Goal: Task Accomplishment & Management: Manage account settings

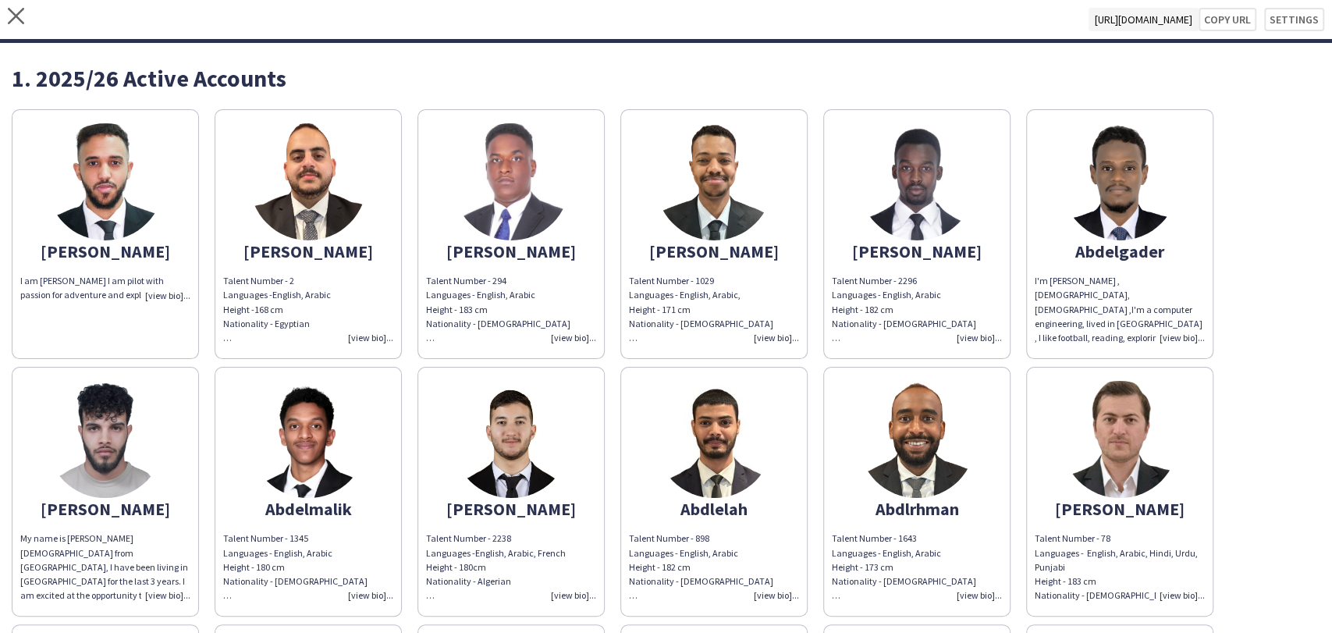
scroll to position [1300, 0]
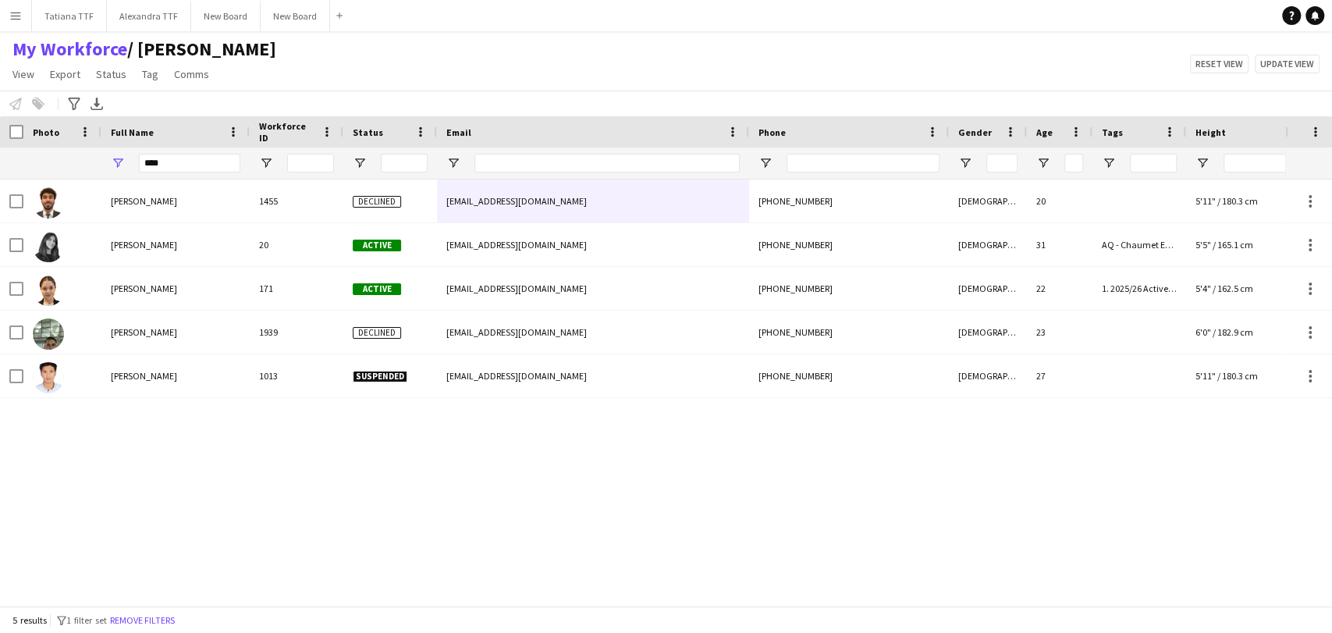
drag, startPoint x: 222, startPoint y: 165, endPoint x: 130, endPoint y: 163, distance: 91.3
click at [119, 164] on div "****" at bounding box center [175, 162] width 148 height 31
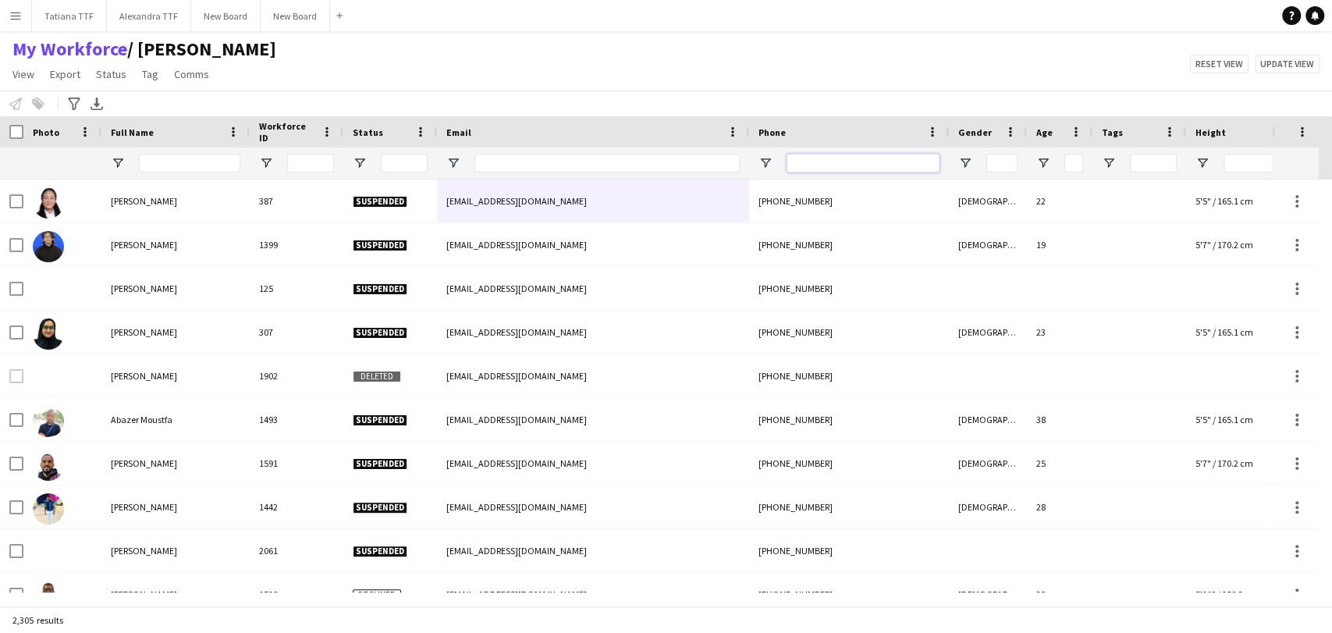
click at [853, 170] on input "Phone Filter Input" at bounding box center [862, 163] width 153 height 19
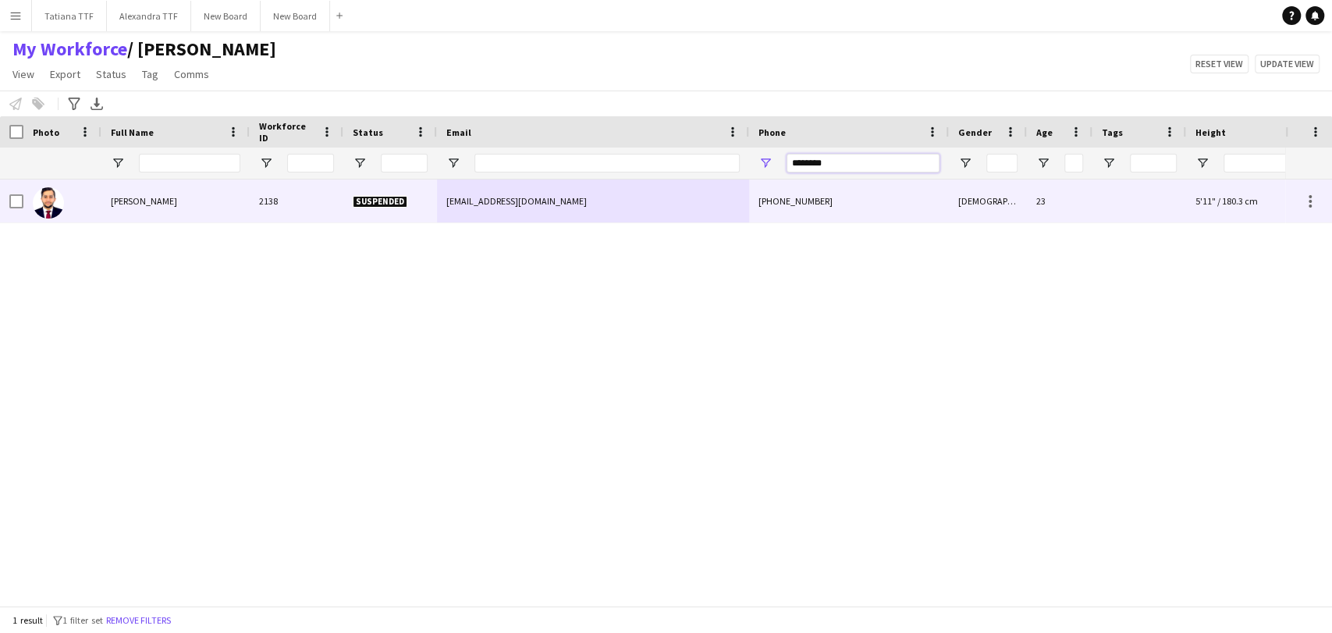
type input "********"
click at [51, 207] on img at bounding box center [48, 202] width 31 height 31
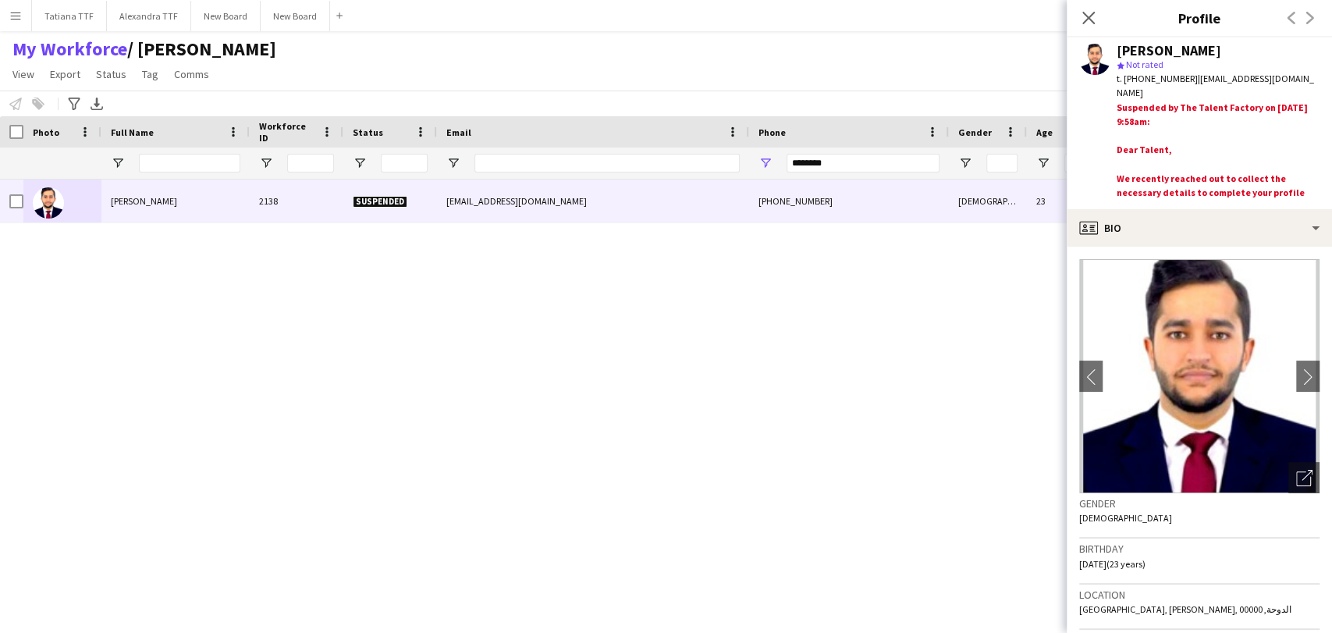
drag, startPoint x: 1229, startPoint y: 48, endPoint x: 1116, endPoint y: 55, distance: 113.3
click at [1116, 55] on div "Youssef Youssef" at bounding box center [1217, 51] width 203 height 14
copy div "Youssef Youssef"
drag, startPoint x: 1093, startPoint y: 5, endPoint x: 1005, endPoint y: 26, distance: 90.4
click at [1092, 5] on div "Close pop-in" at bounding box center [1088, 18] width 44 height 36
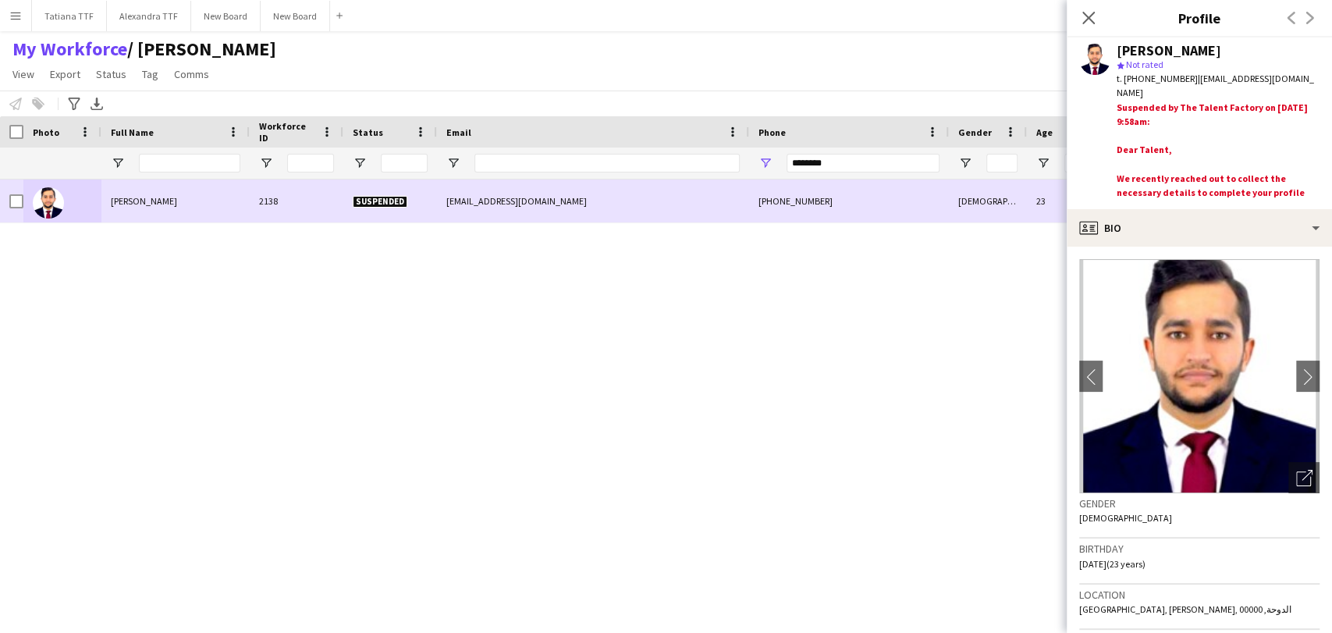
click at [50, 207] on img at bounding box center [48, 202] width 31 height 31
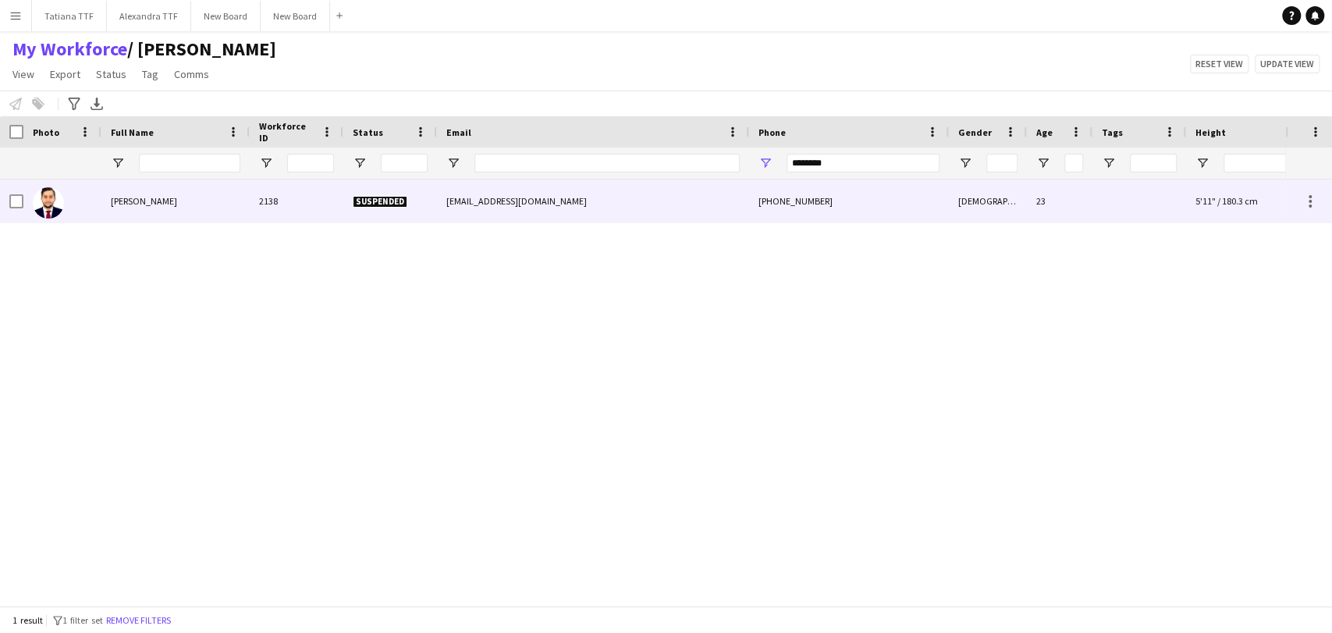
drag, startPoint x: 40, startPoint y: 192, endPoint x: 121, endPoint y: 214, distance: 84.0
click at [41, 192] on img at bounding box center [48, 202] width 31 height 31
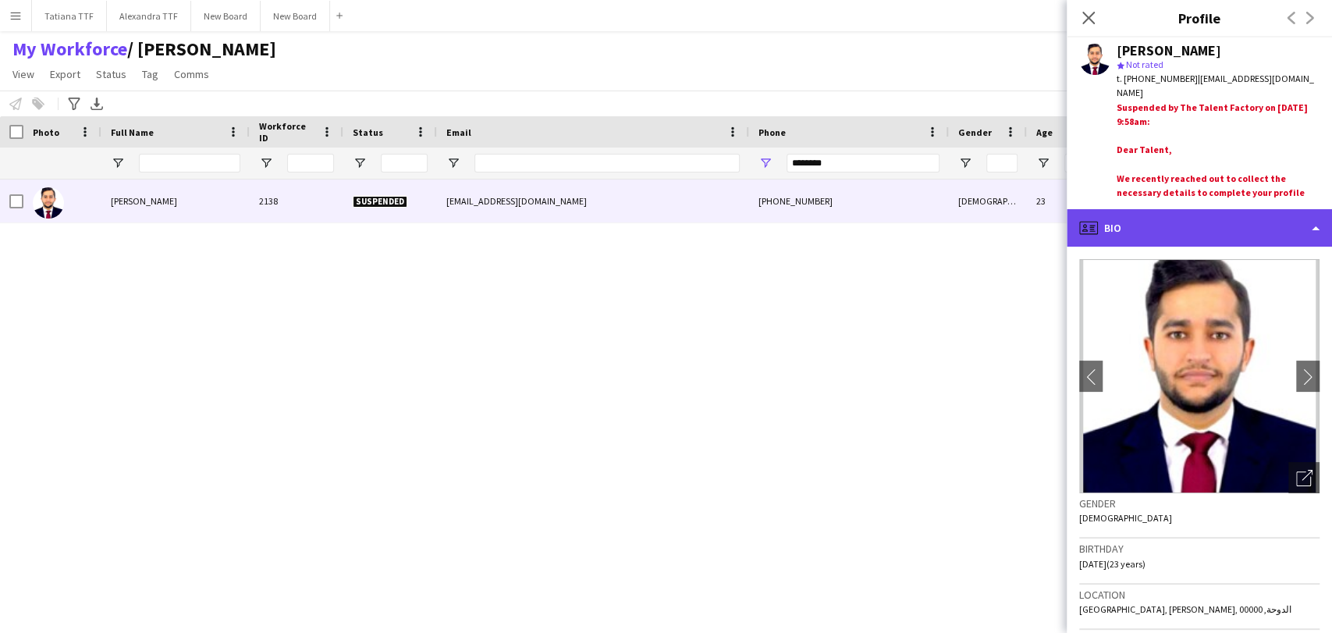
click at [1263, 228] on div "profile Bio" at bounding box center [1198, 227] width 265 height 37
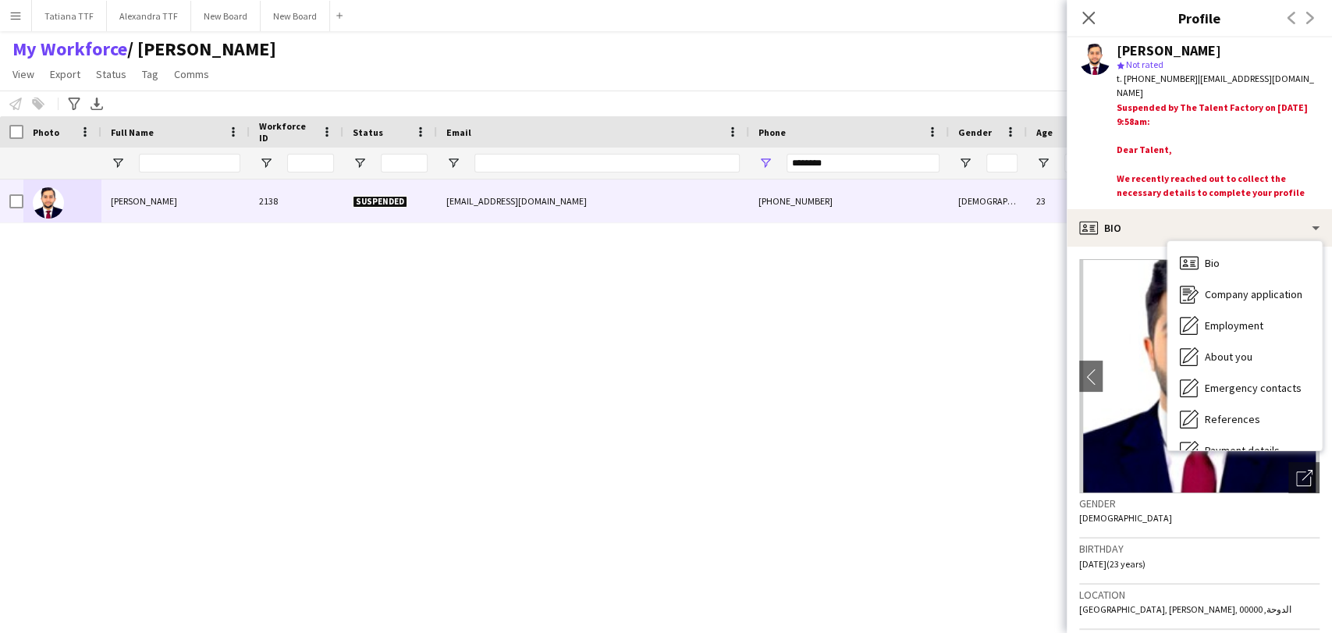
click at [1087, 98] on div "Youssef Youssef star Not rated t. +97433401707 | youssefabdelmwla@gmail.com Sus…" at bounding box center [1198, 123] width 265 height 172
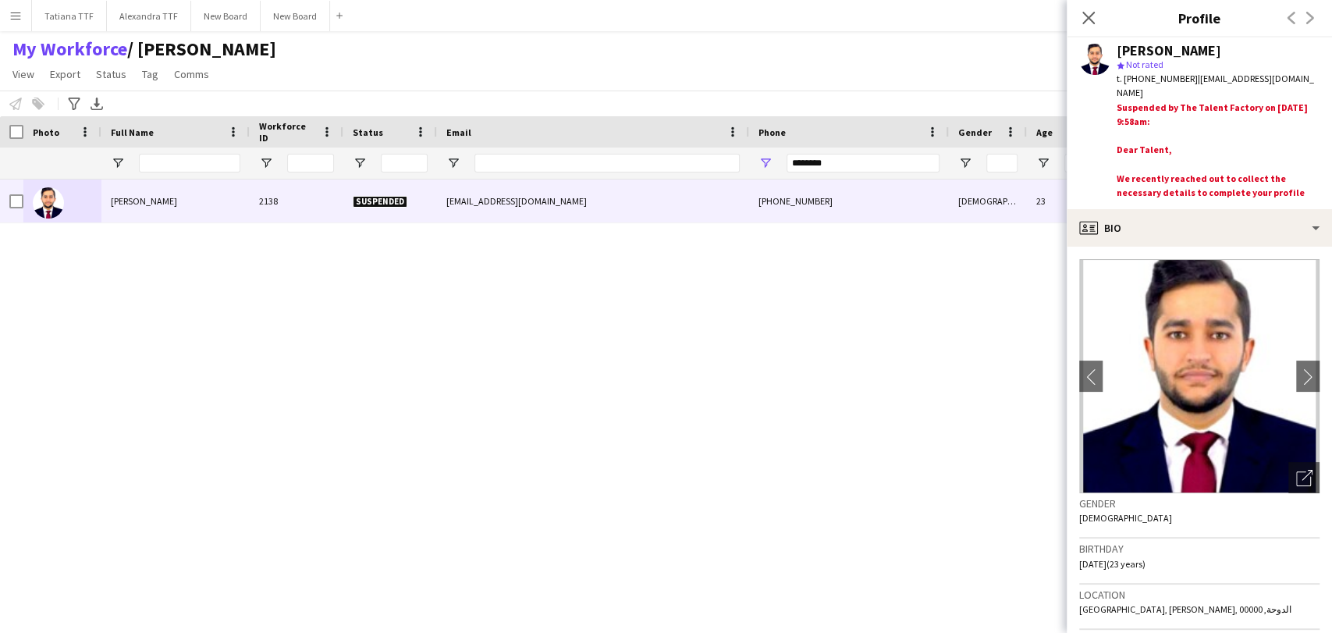
click at [1084, 62] on app-user-avatar at bounding box center [1094, 59] width 31 height 31
click at [1296, 475] on icon "Open photos pop-in" at bounding box center [1304, 478] width 16 height 16
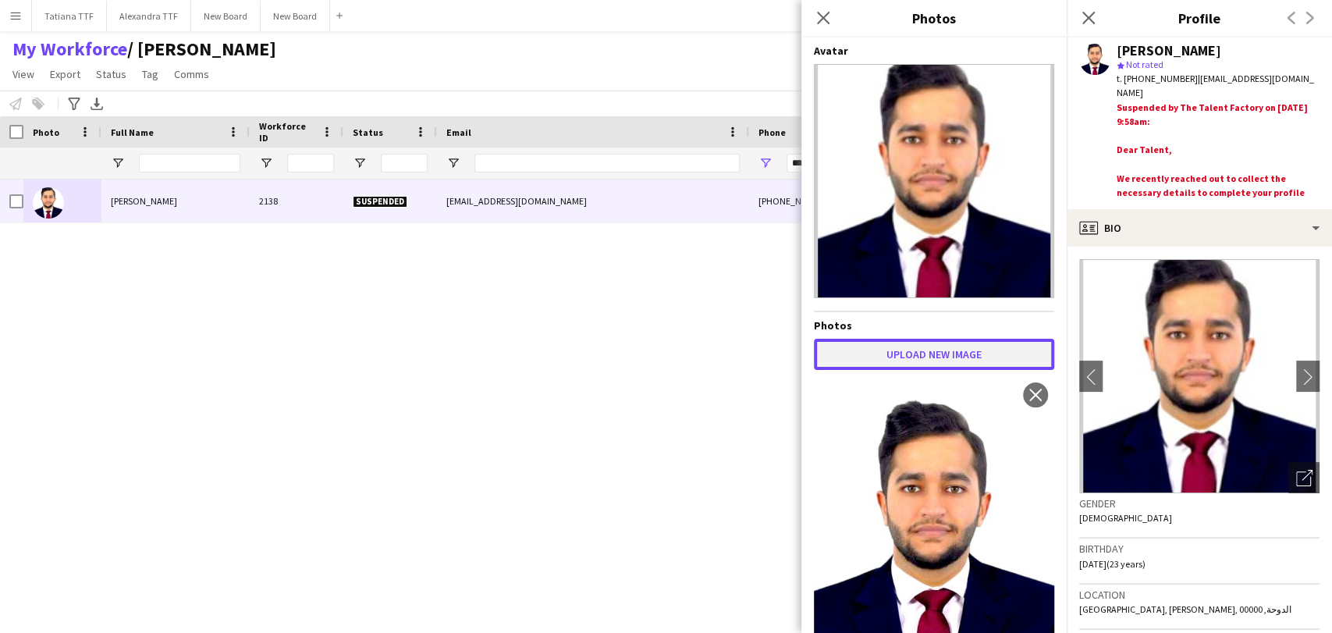
click at [874, 353] on button "Upload new image" at bounding box center [934, 354] width 240 height 31
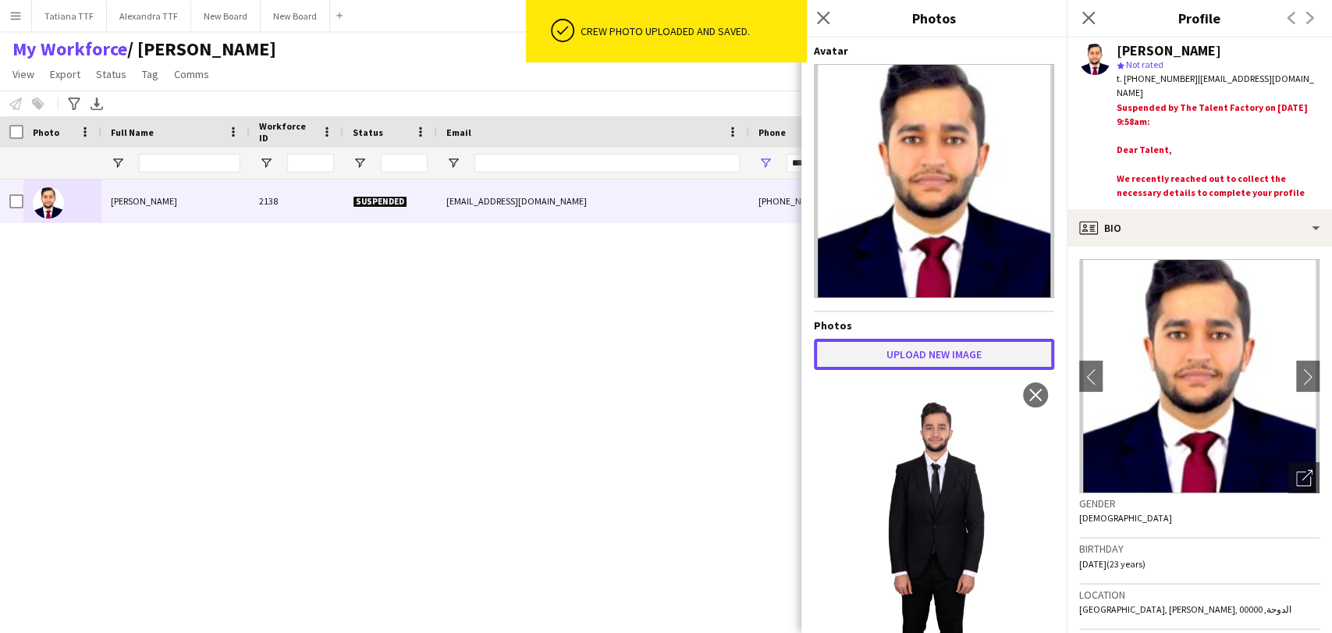
click at [945, 339] on button "Upload new image" at bounding box center [934, 354] width 240 height 31
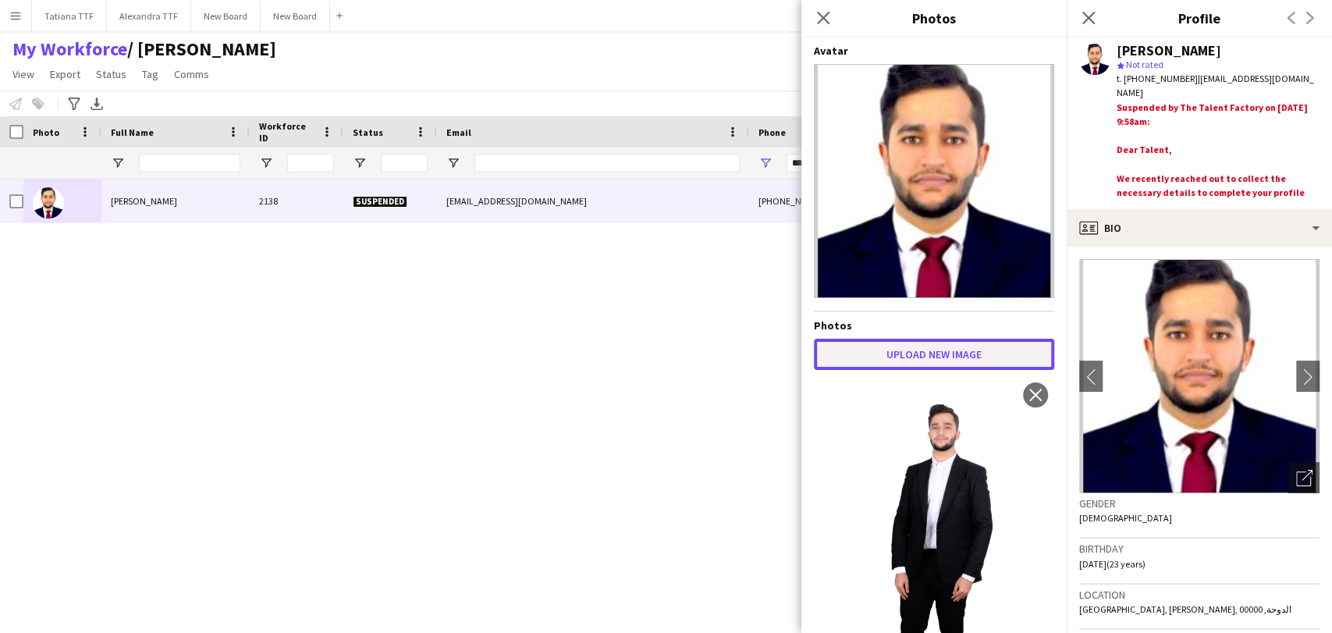
click at [899, 349] on button "Upload new image" at bounding box center [934, 354] width 240 height 31
click at [874, 339] on button "Upload new image" at bounding box center [934, 354] width 240 height 31
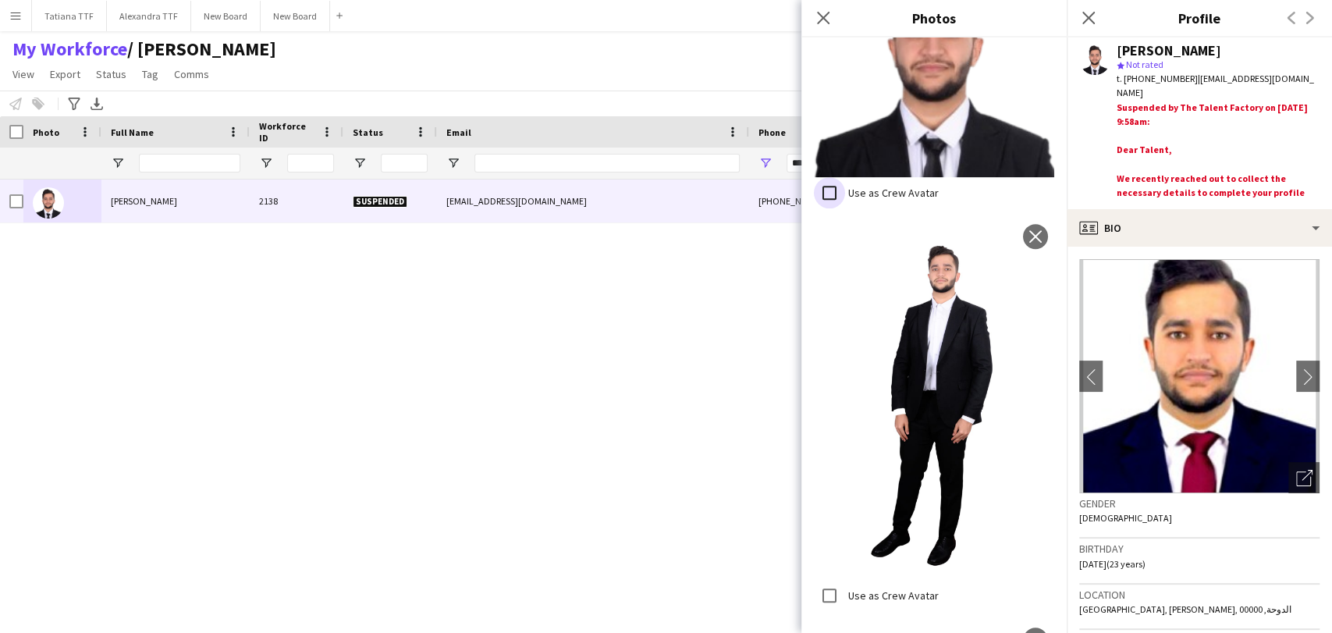
scroll to position [606, 0]
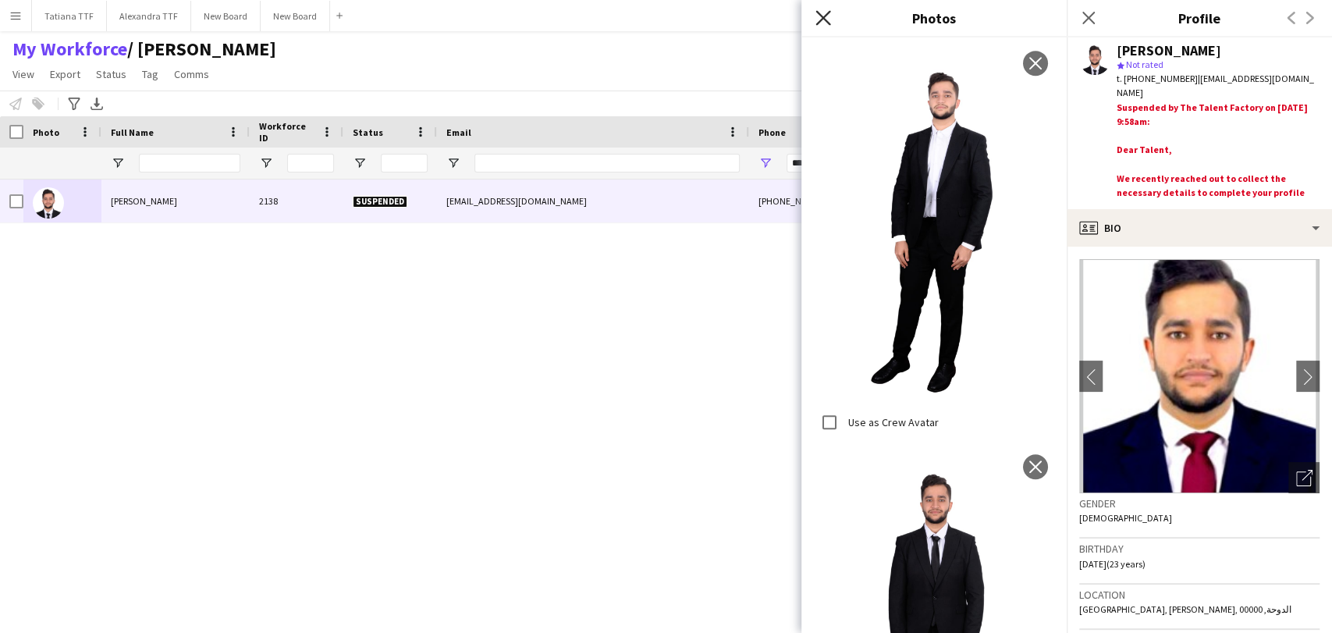
click at [826, 23] on icon at bounding box center [822, 17] width 15 height 15
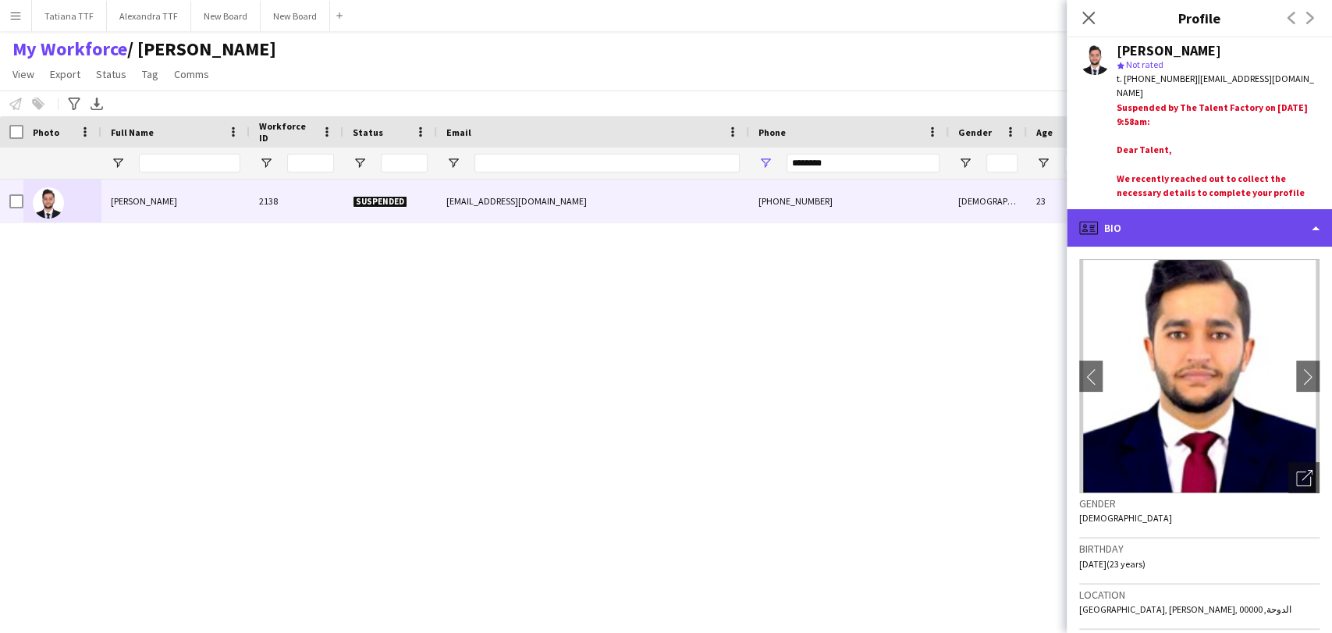
click at [1238, 230] on div "profile Bio" at bounding box center [1198, 227] width 265 height 37
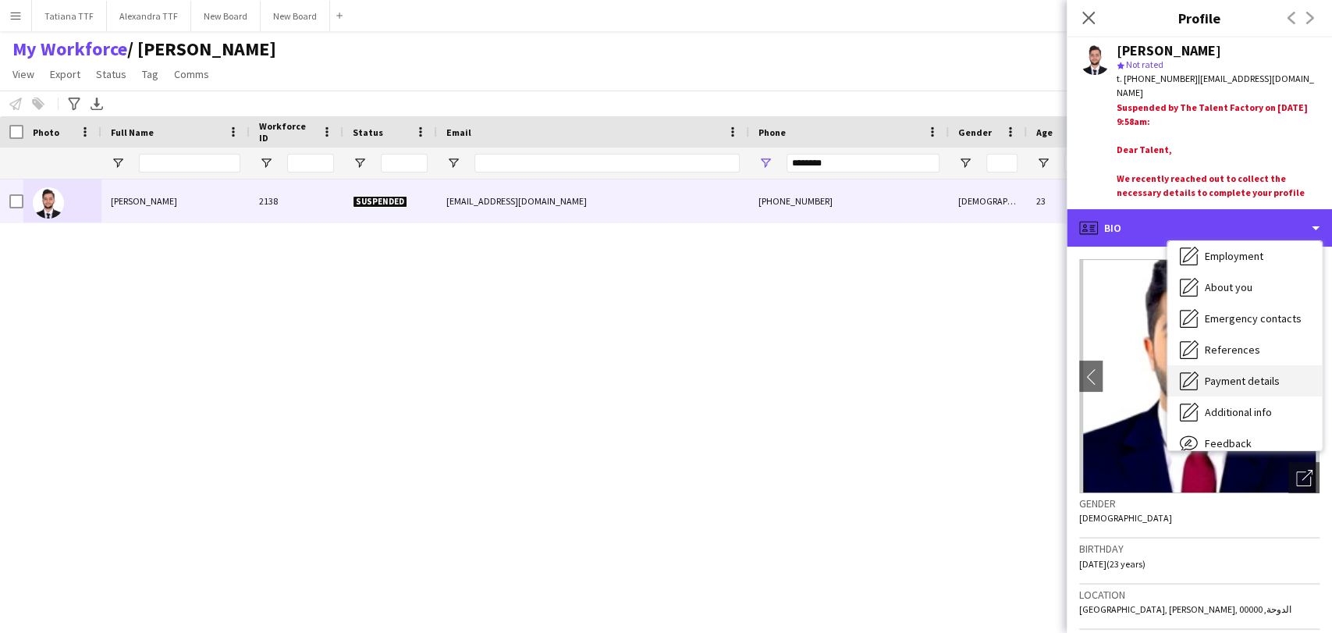
scroll to position [115, 0]
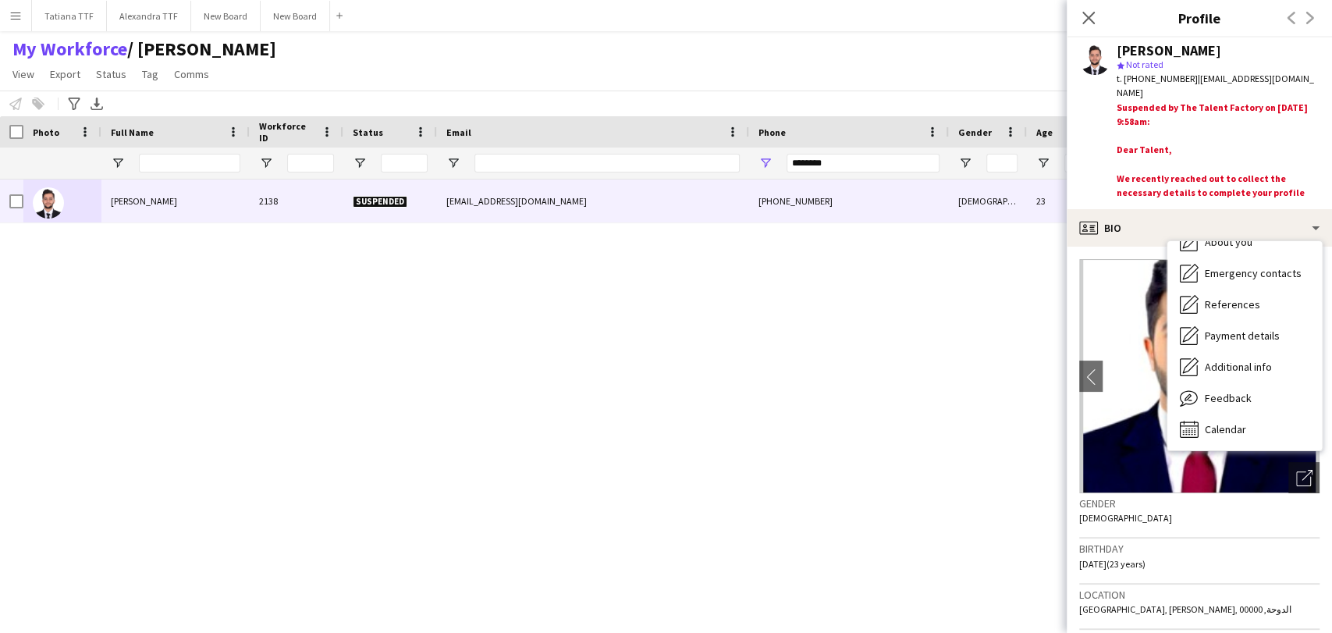
click at [860, 377] on div "Youssef Youssef 2138 Suspended youssefabdelmwla@gmail.com +97433401707 Male 23 …" at bounding box center [642, 385] width 1285 height 413
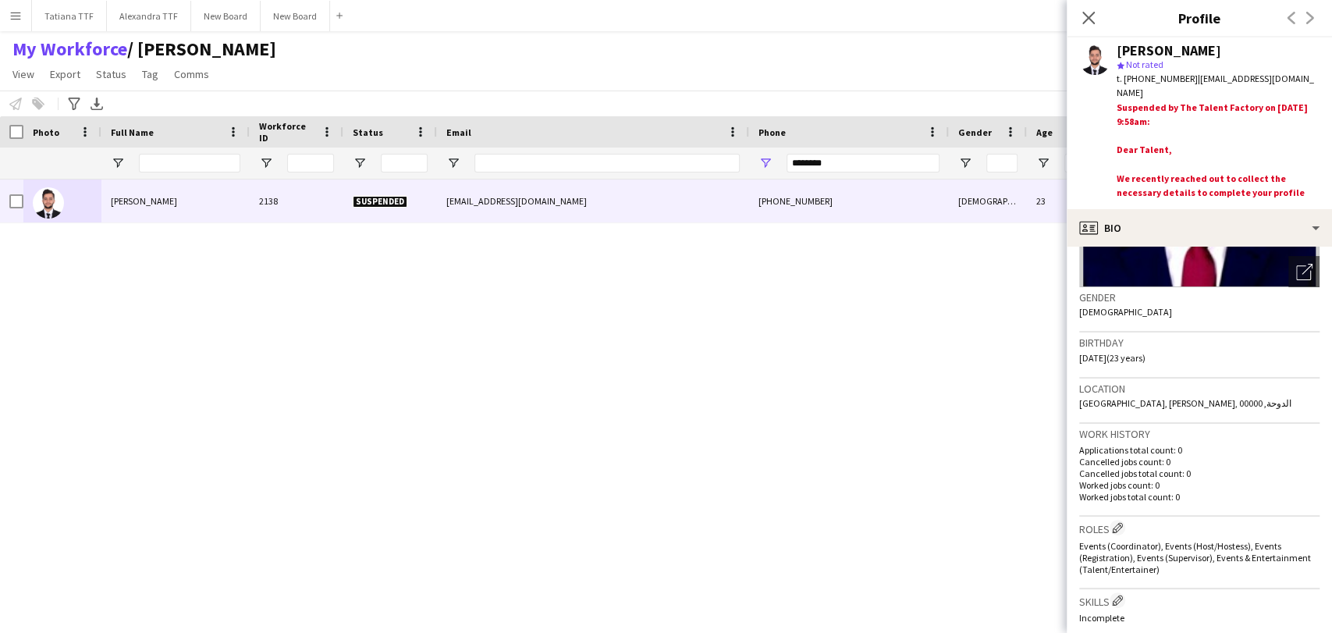
scroll to position [433, 0]
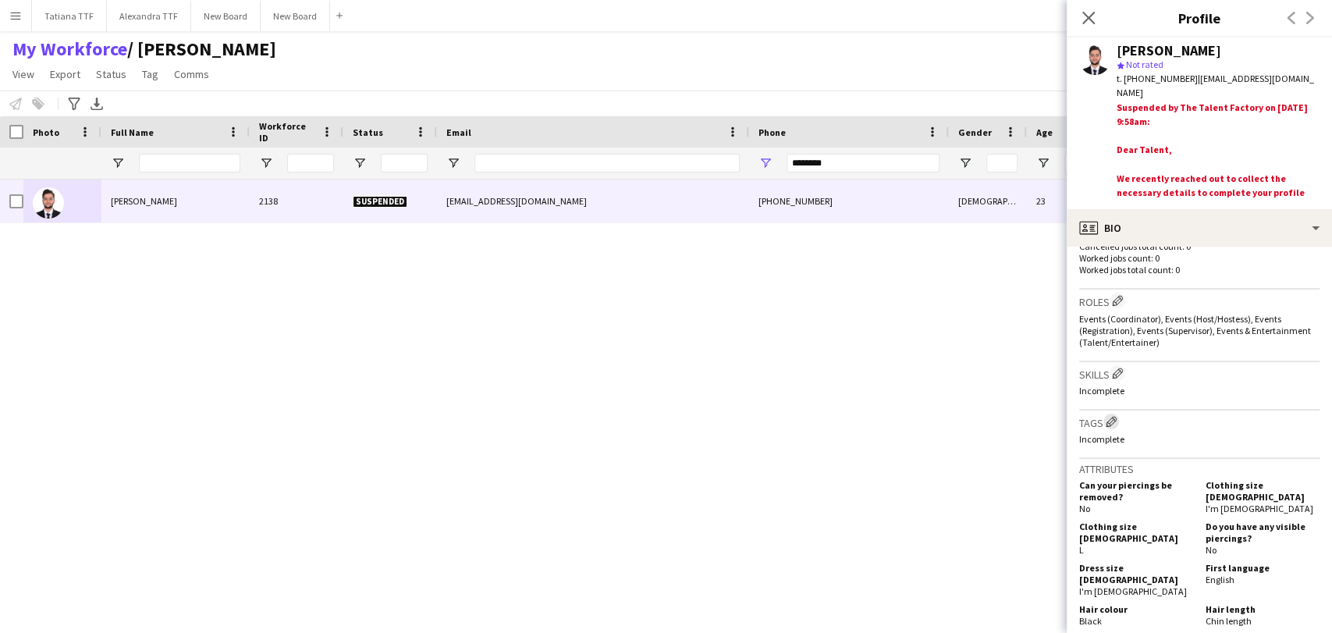
click at [1112, 423] on app-icon "Edit crew company tags" at bounding box center [1110, 421] width 11 height 11
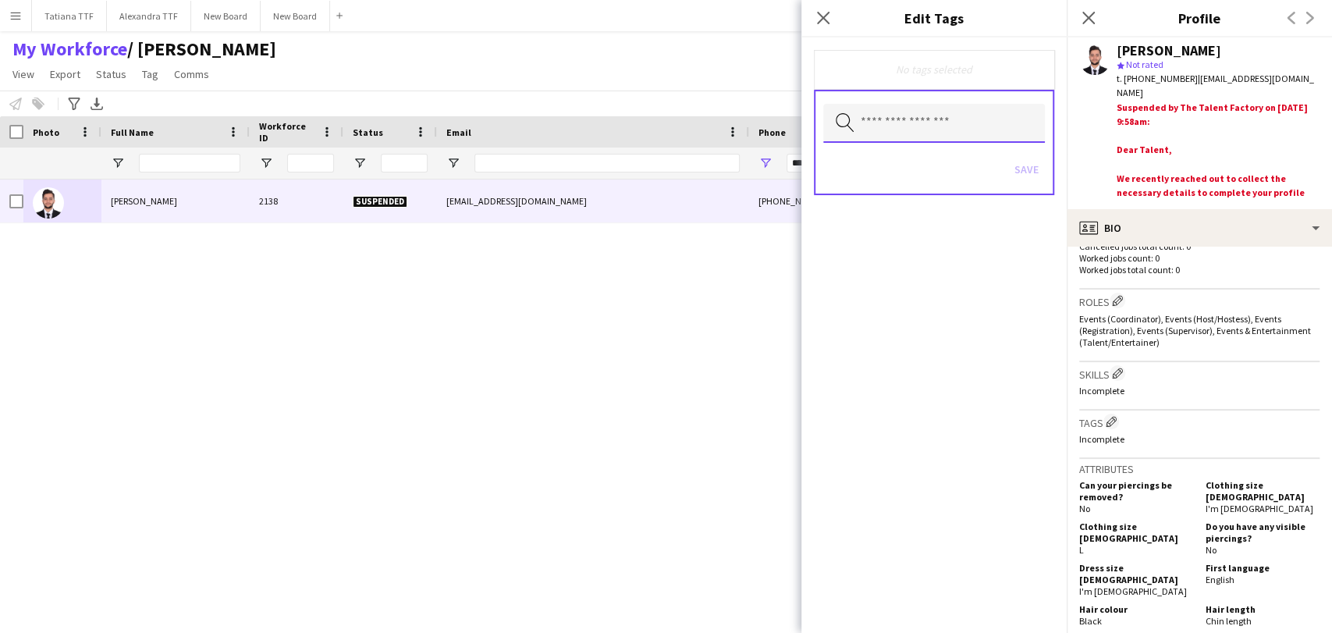
click at [941, 133] on input "text" at bounding box center [934, 123] width 222 height 39
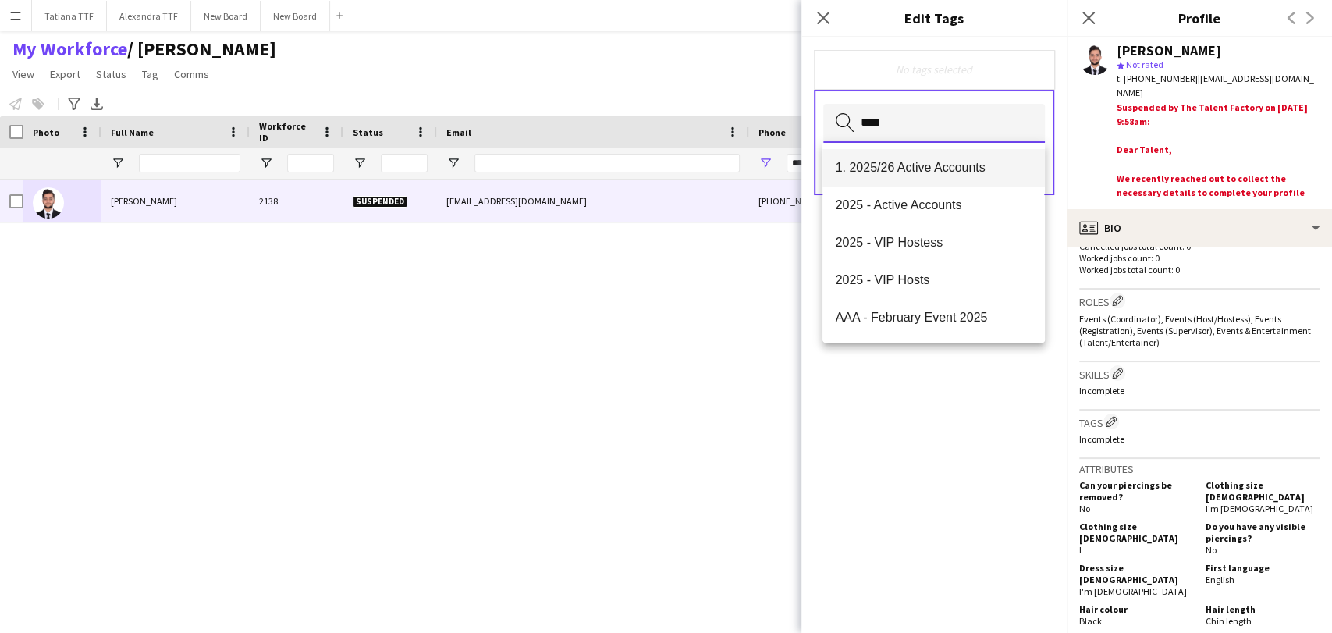
type input "****"
click at [923, 179] on mat-option "1. 2025/26 Active Accounts" at bounding box center [933, 167] width 222 height 37
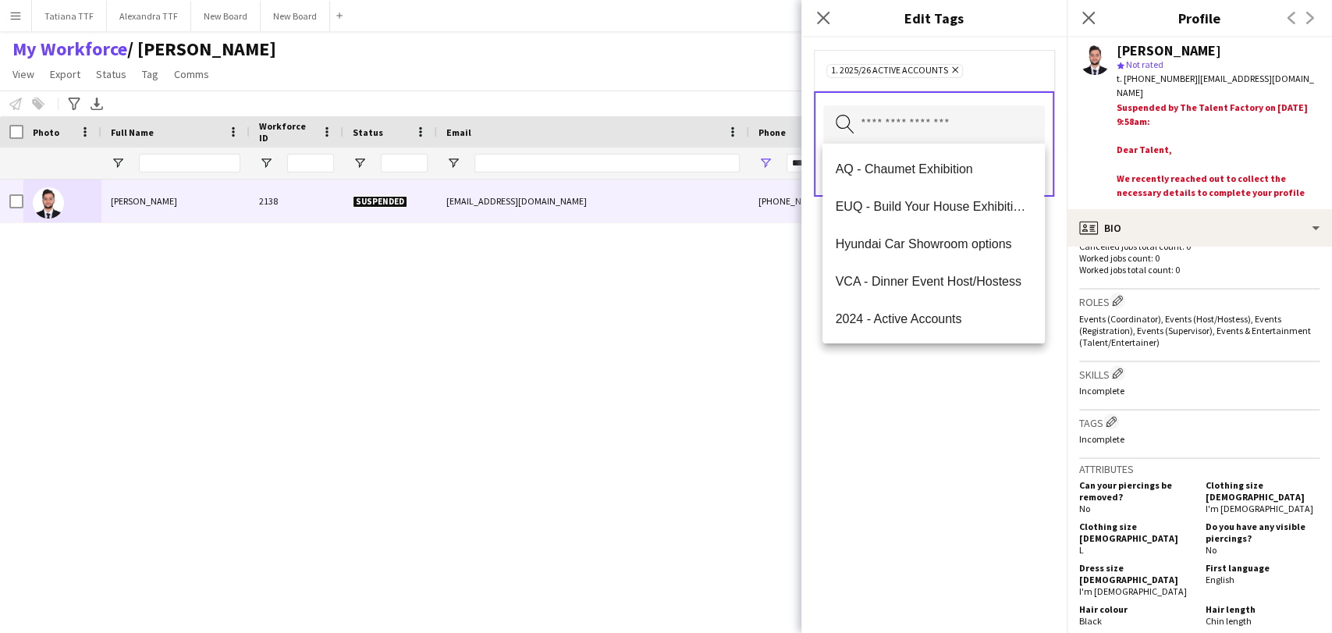
click at [917, 409] on div "1. 2025/26 Active Accounts Remove Search by tag name Save" at bounding box center [933, 334] width 265 height 595
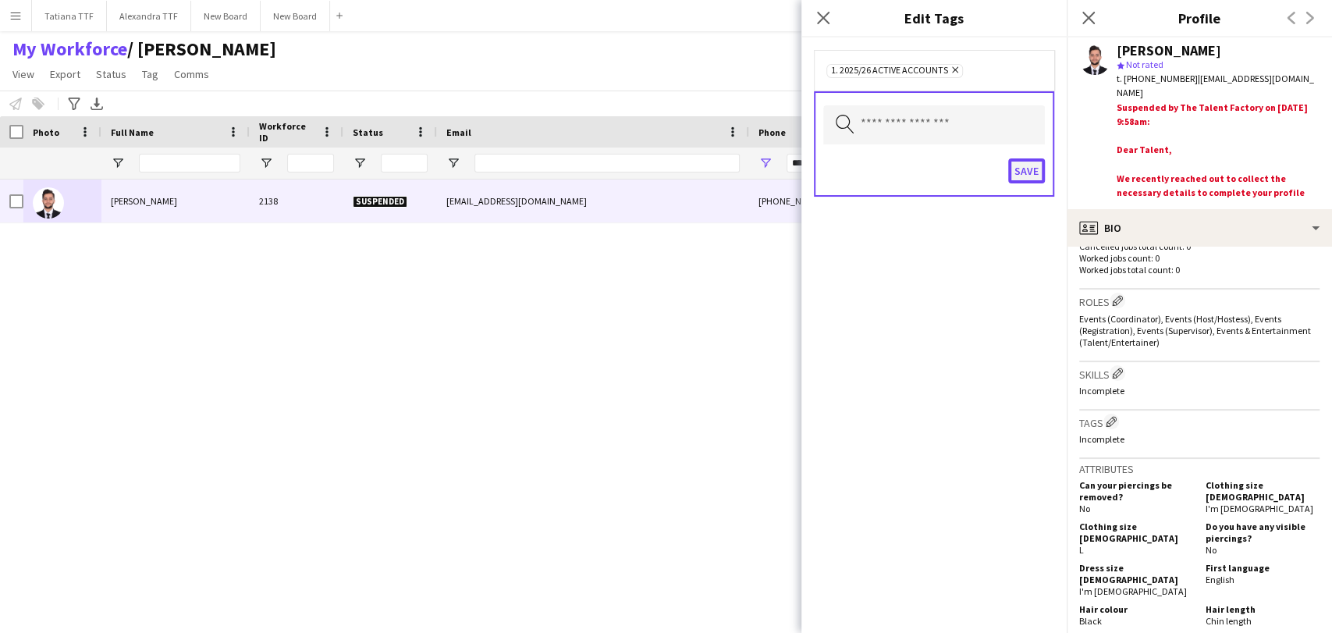
click at [1027, 172] on button "Save" at bounding box center [1026, 170] width 37 height 25
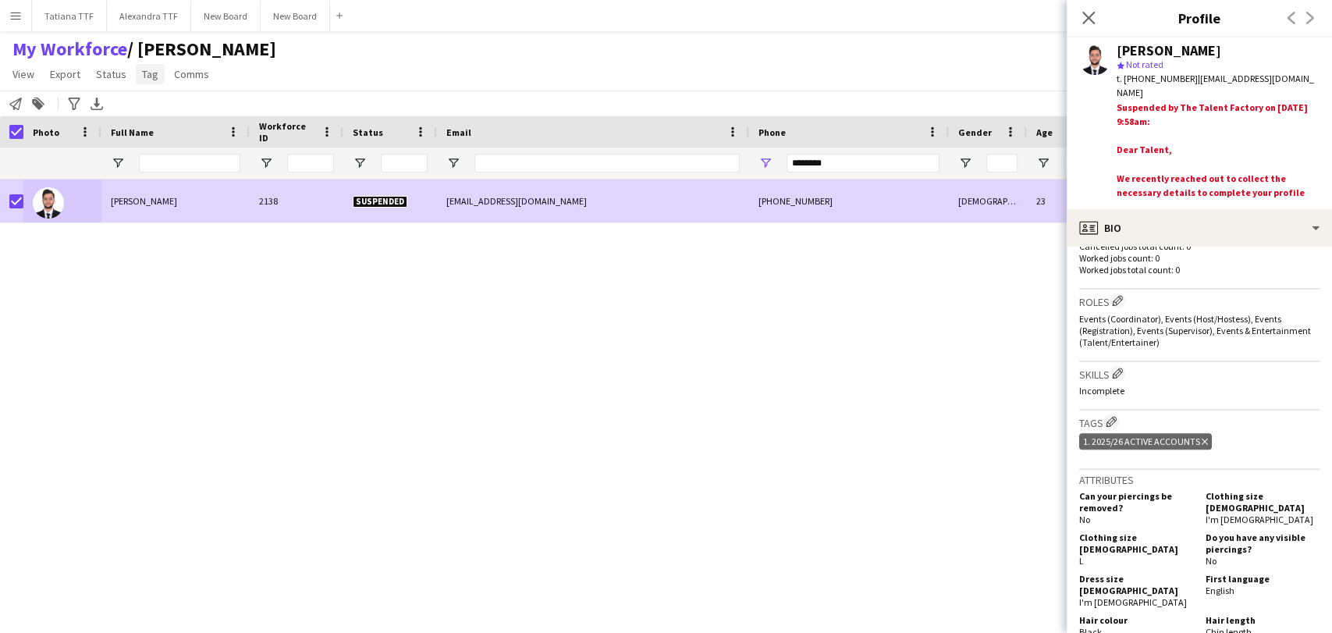
click at [131, 76] on app-page-menu "View Views Default view Alexandra View April Live Force Tracking Sheet Moutamn …" at bounding box center [144, 76] width 289 height 30
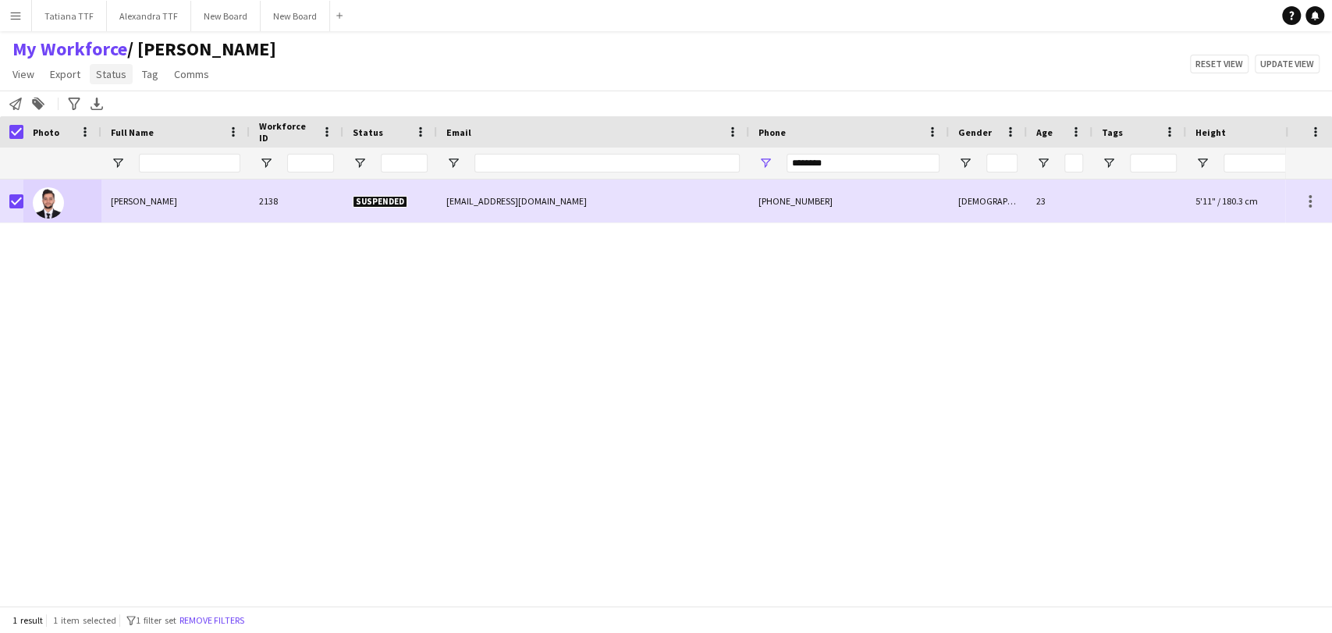
click at [123, 73] on span "Status" at bounding box center [111, 74] width 30 height 14
click at [119, 94] on link "Edit" at bounding box center [144, 107] width 109 height 33
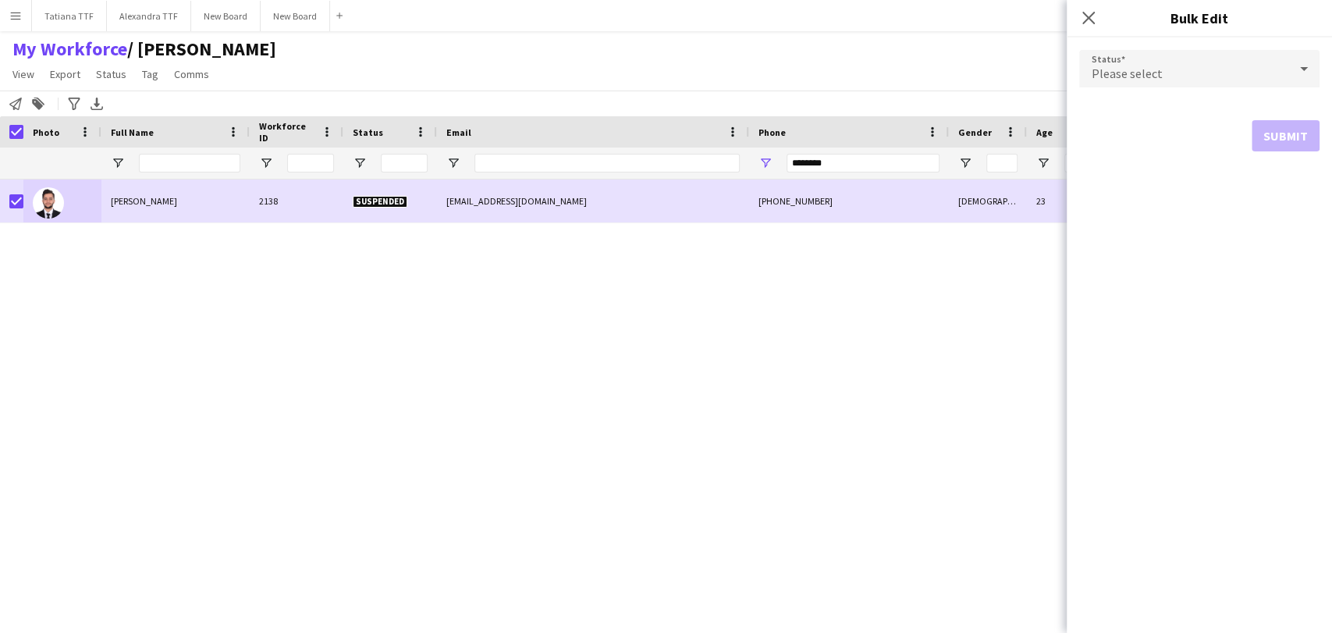
drag, startPoint x: 1252, startPoint y: 45, endPoint x: 1255, endPoint y: 70, distance: 25.2
click at [1251, 45] on form "Status Please select Submit" at bounding box center [1199, 100] width 240 height 126
click at [1244, 81] on div "Please select" at bounding box center [1183, 68] width 209 height 37
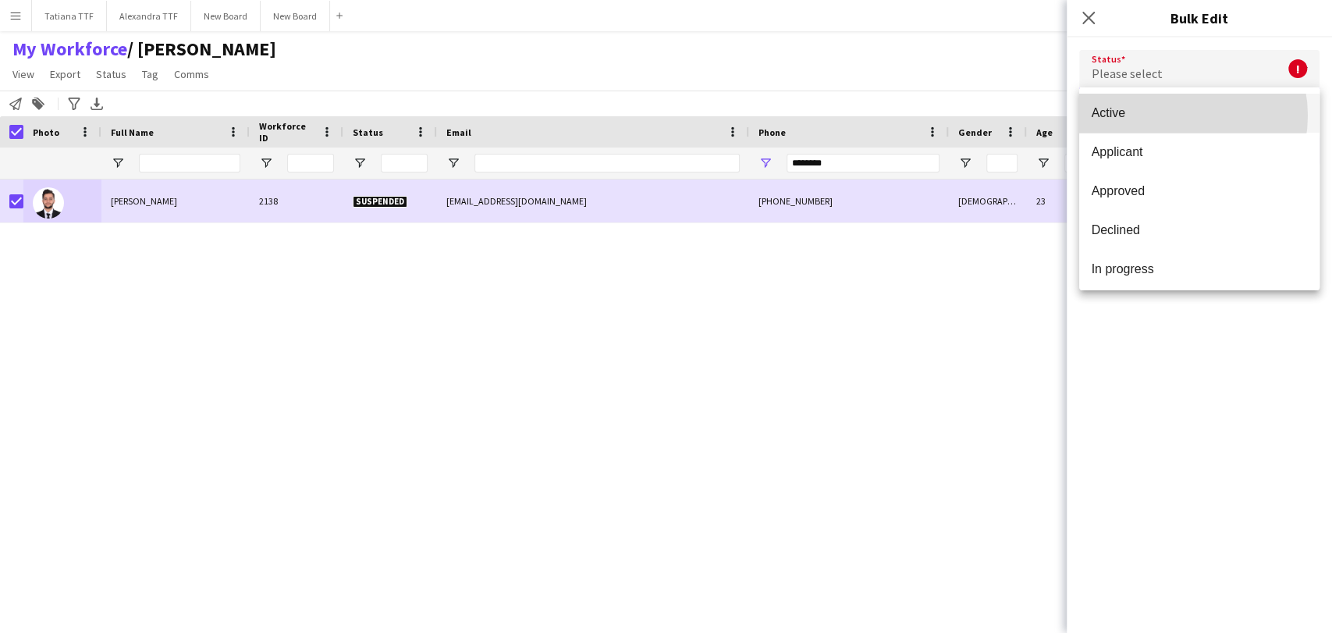
click at [1171, 115] on span "Active" at bounding box center [1198, 112] width 215 height 15
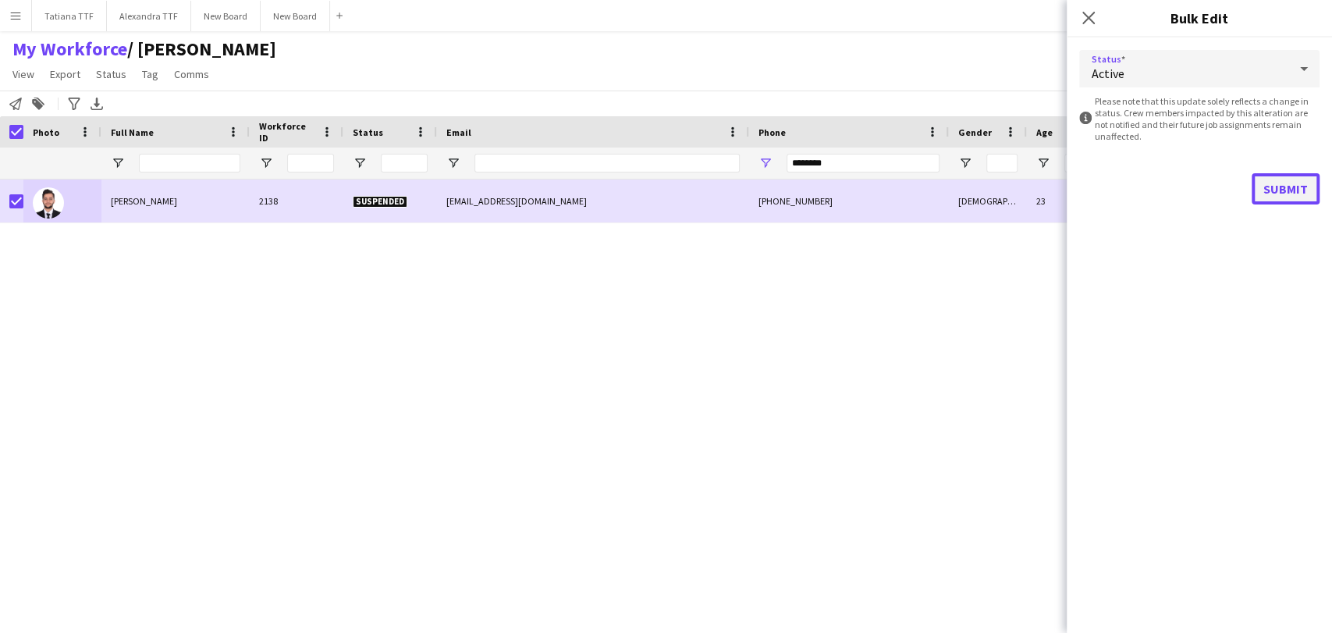
click at [1283, 194] on button "Submit" at bounding box center [1285, 188] width 68 height 31
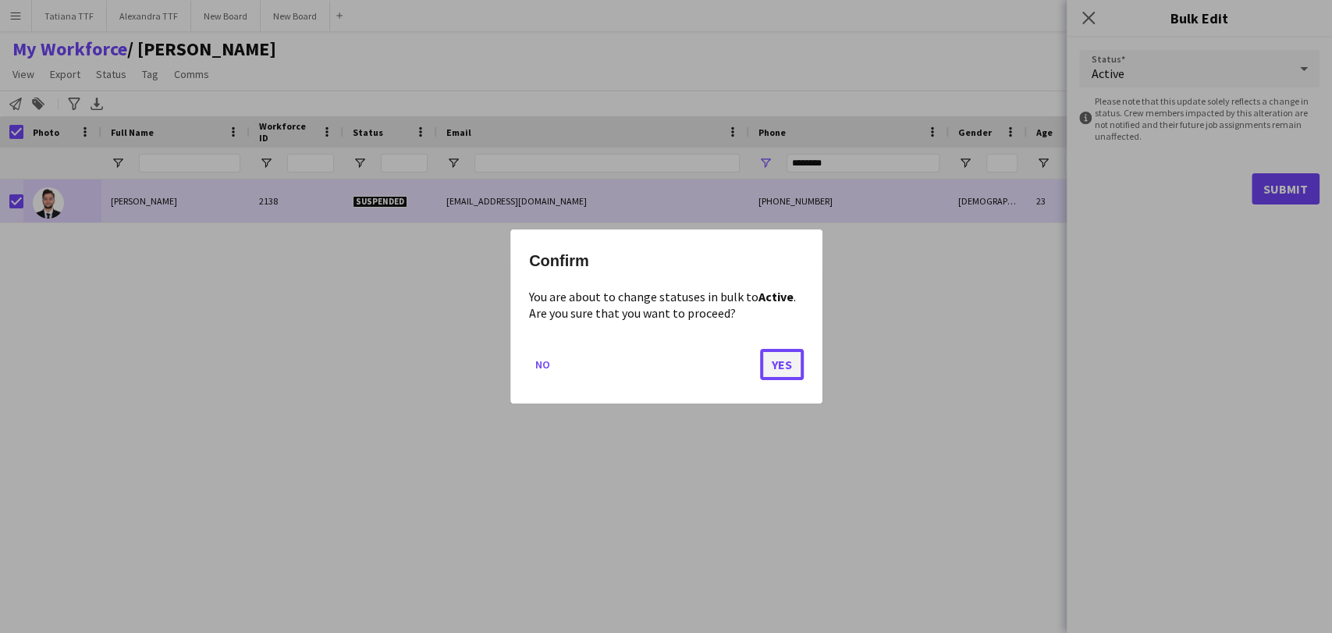
click at [780, 366] on button "Yes" at bounding box center [782, 364] width 44 height 31
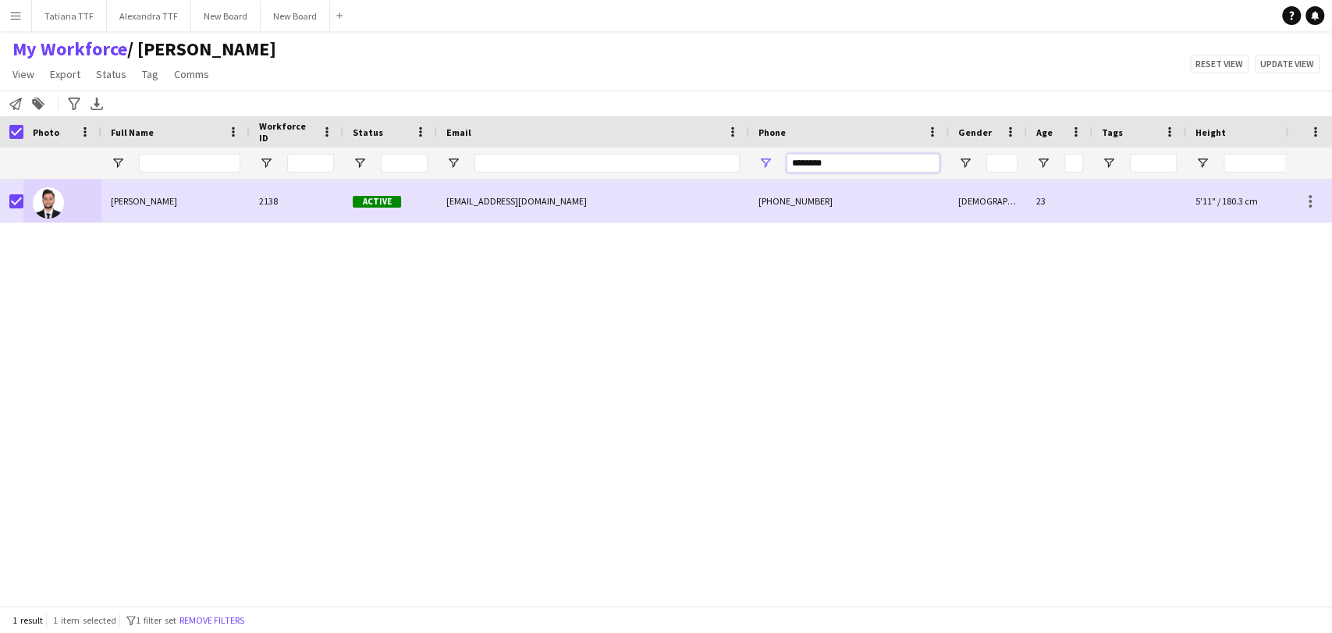
drag, startPoint x: 855, startPoint y: 164, endPoint x: 655, endPoint y: 172, distance: 199.9
click at [659, 170] on div at bounding box center [827, 162] width 1654 height 31
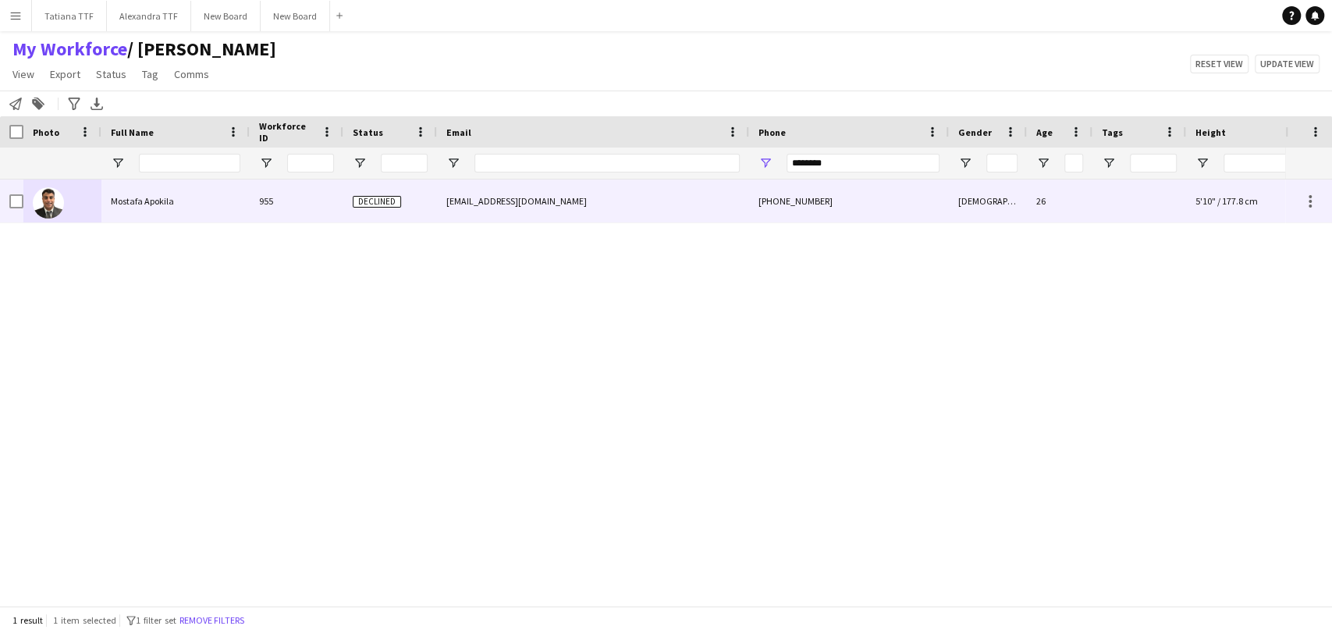
click at [52, 208] on img at bounding box center [48, 202] width 31 height 31
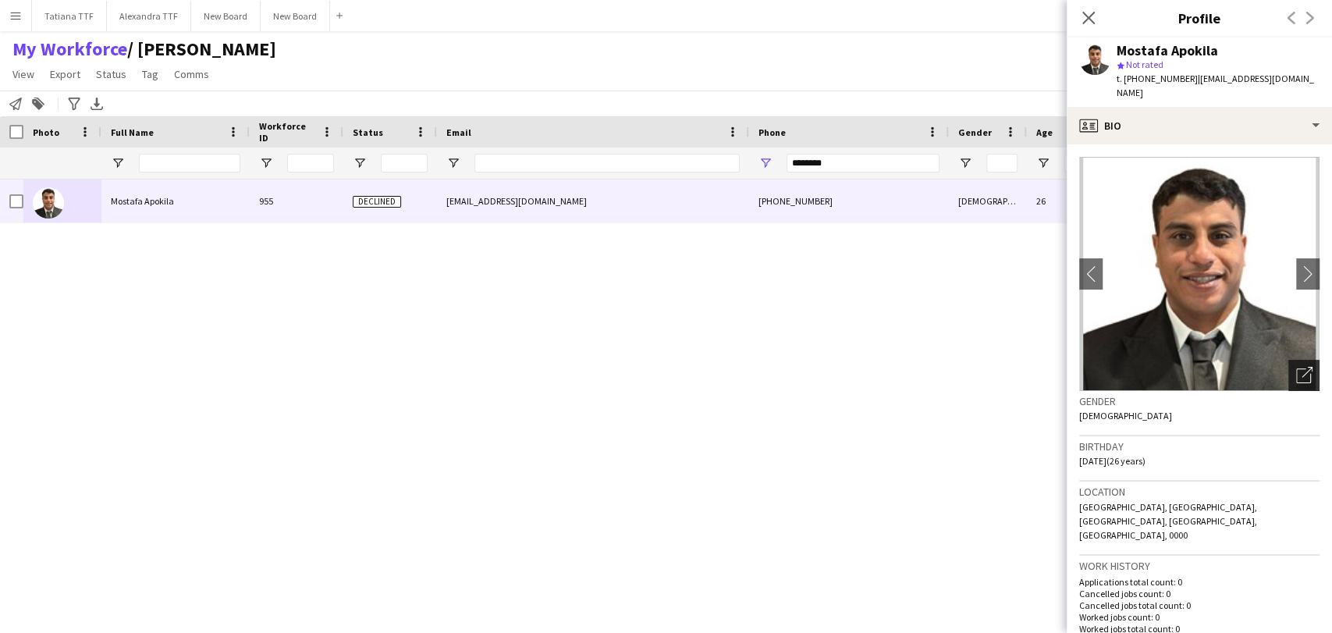
click at [1301, 367] on icon at bounding box center [1306, 372] width 11 height 11
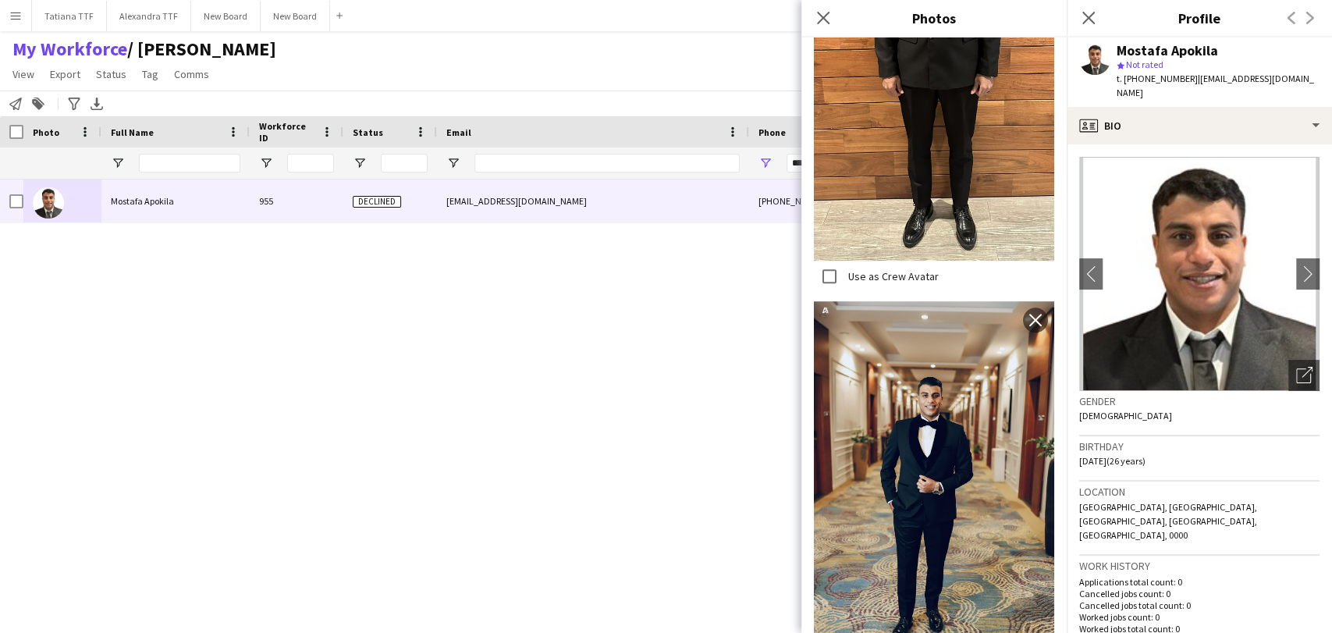
scroll to position [556, 0]
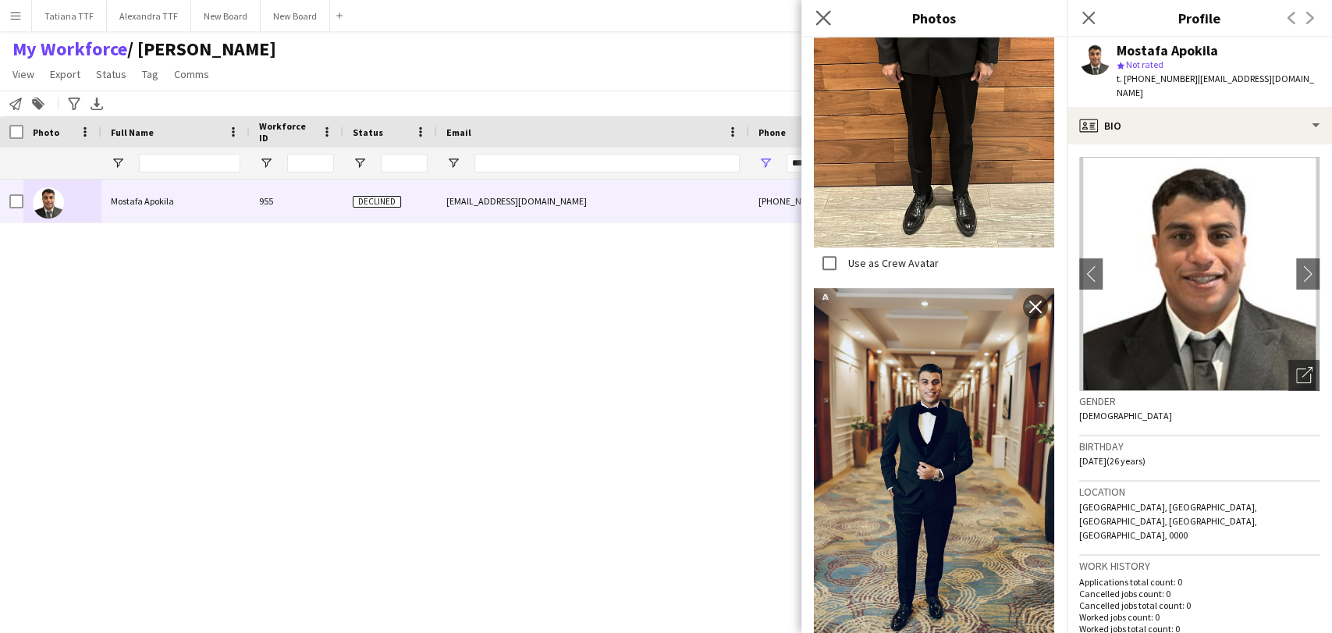
click at [832, 13] on app-icon "Close pop-in" at bounding box center [823, 18] width 23 height 23
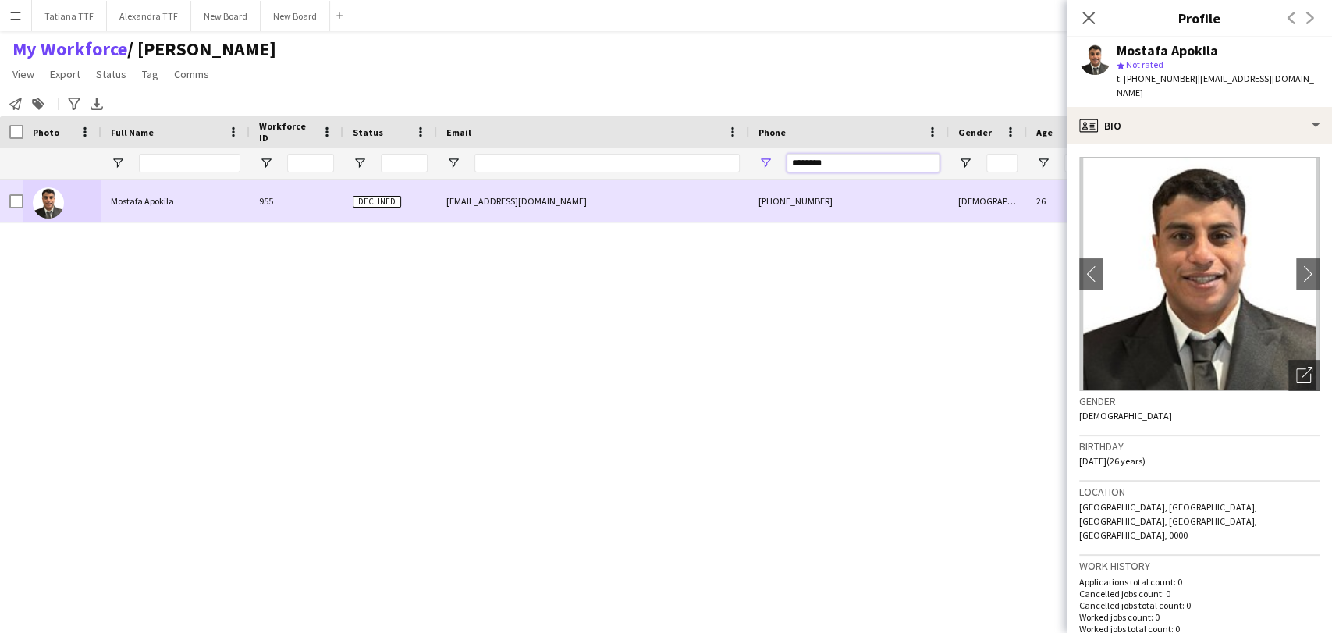
drag, startPoint x: 837, startPoint y: 156, endPoint x: 652, endPoint y: 184, distance: 187.0
click at [652, 184] on div "Workforce Details Crew Attributes Photo 26" at bounding box center [666, 360] width 1332 height 489
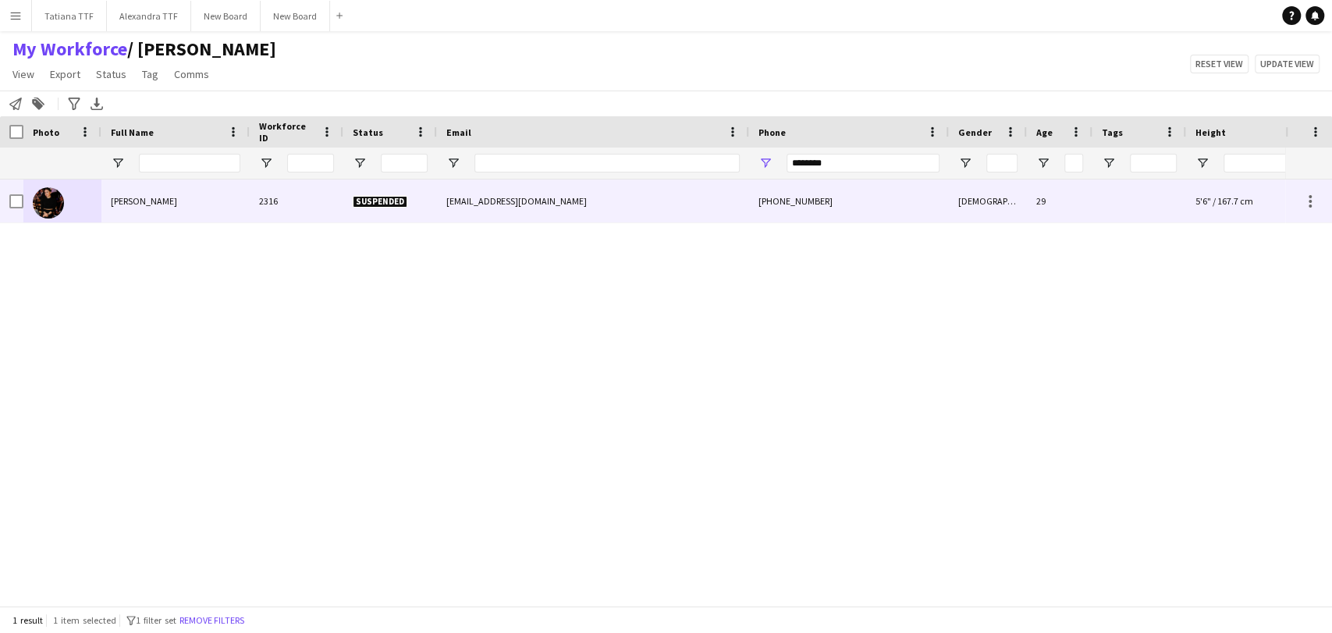
click at [56, 211] on img at bounding box center [48, 202] width 31 height 31
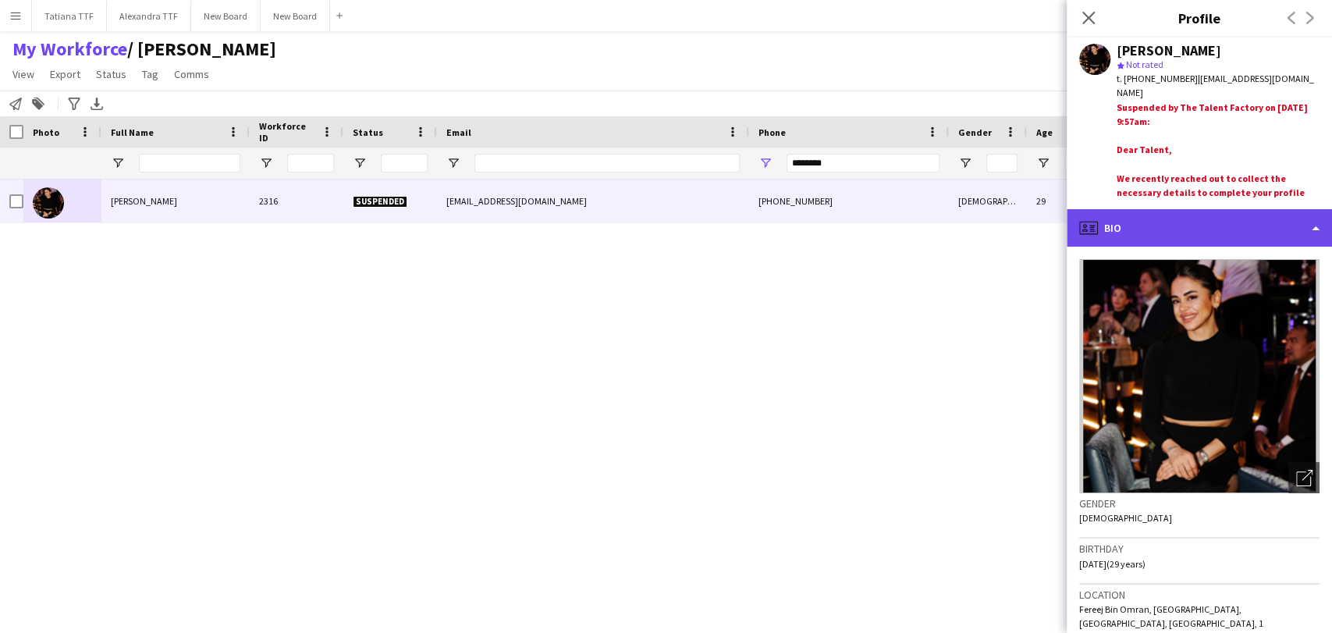
click at [1167, 232] on div "profile Bio" at bounding box center [1198, 227] width 265 height 37
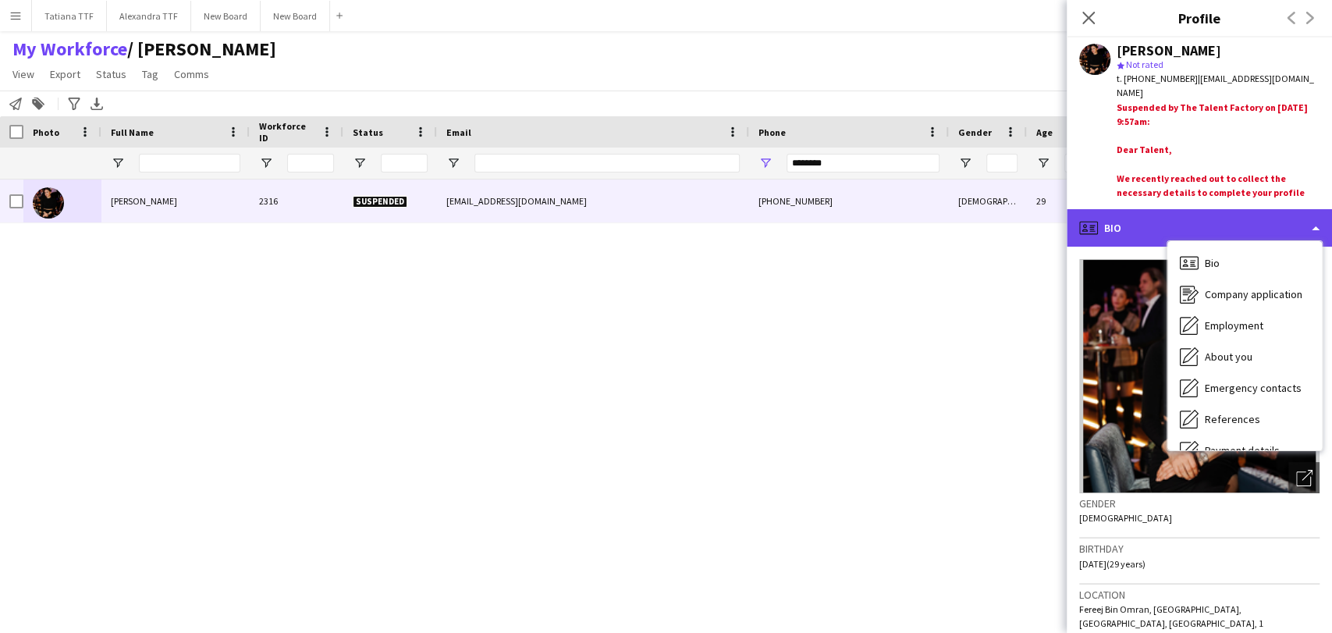
click at [1186, 220] on div "profile Bio" at bounding box center [1198, 227] width 265 height 37
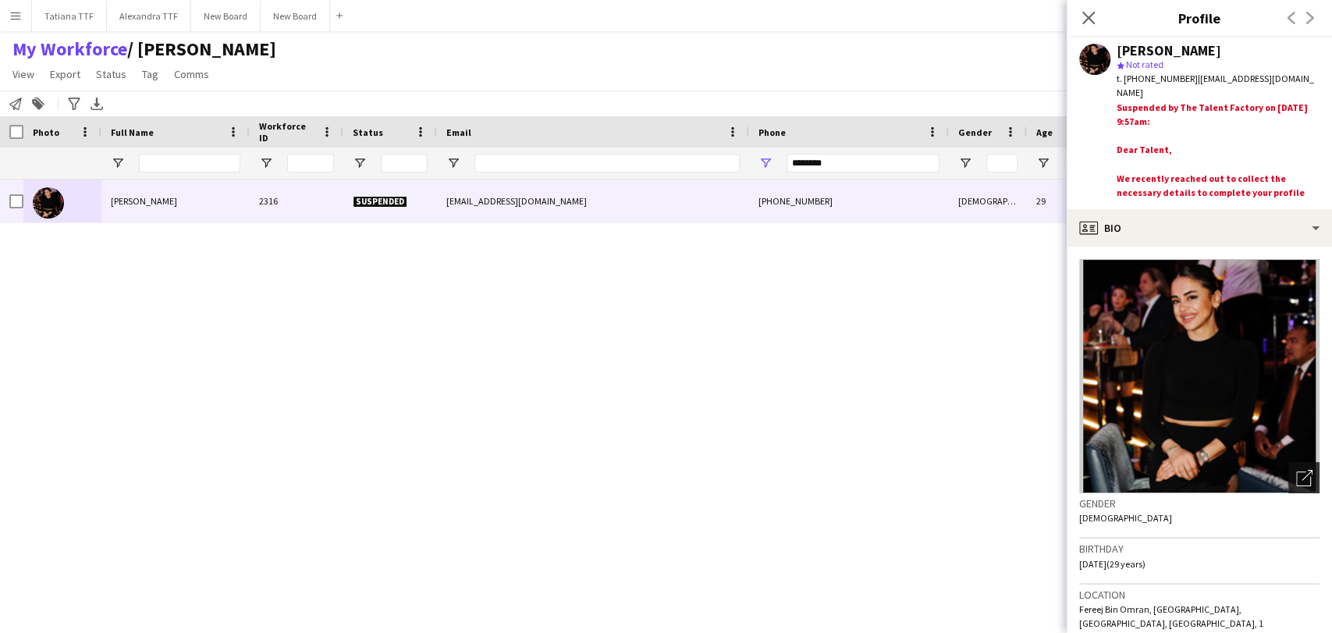
click at [1296, 477] on icon "Open photos pop-in" at bounding box center [1304, 478] width 16 height 16
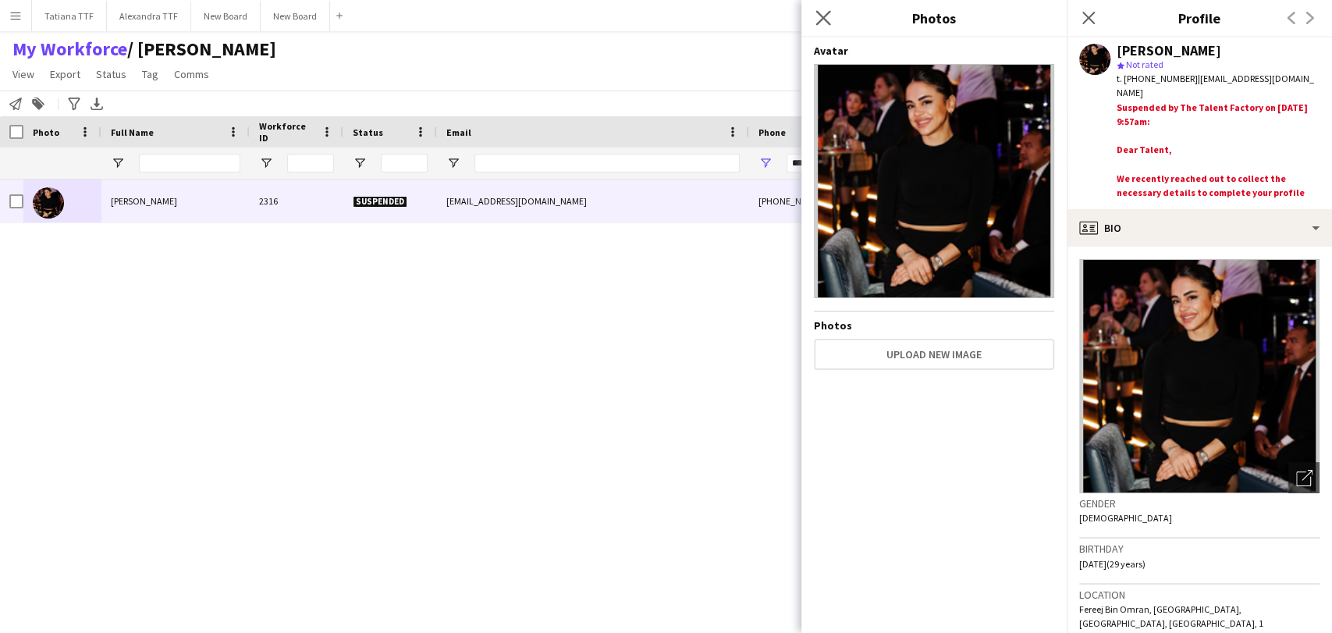
click at [814, 12] on app-icon "Close pop-in" at bounding box center [823, 18] width 23 height 23
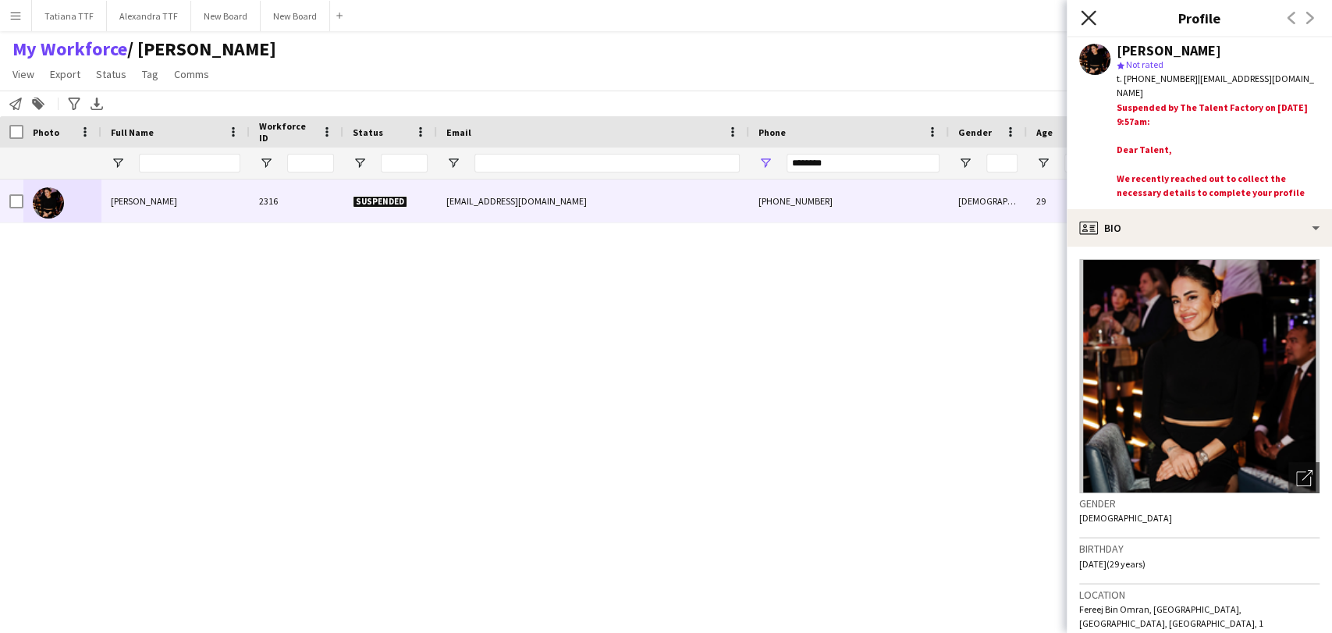
click at [1087, 12] on icon "Close pop-in" at bounding box center [1087, 17] width 15 height 15
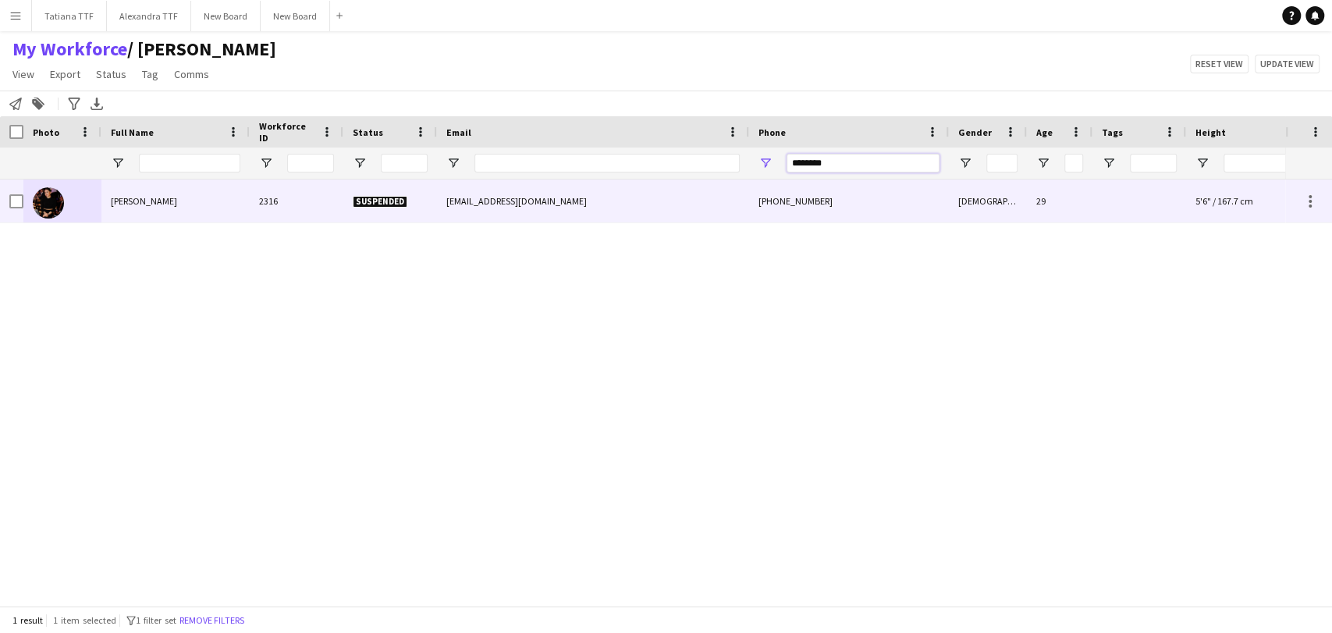
drag, startPoint x: 859, startPoint y: 164, endPoint x: 674, endPoint y: 186, distance: 186.2
click at [682, 188] on div "Workforce Details Crew Attributes Photo 29" at bounding box center [666, 360] width 1332 height 489
type input "********"
click at [46, 207] on img at bounding box center [48, 202] width 31 height 31
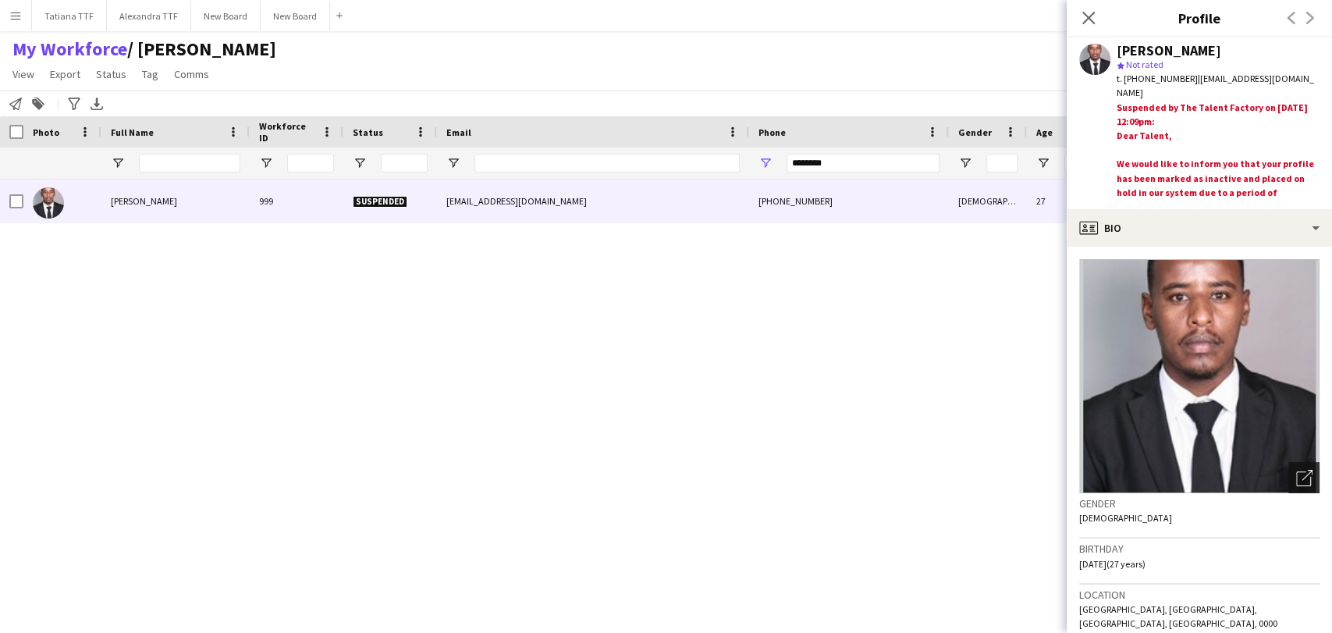
click at [1296, 478] on icon "Open photos pop-in" at bounding box center [1304, 478] width 16 height 16
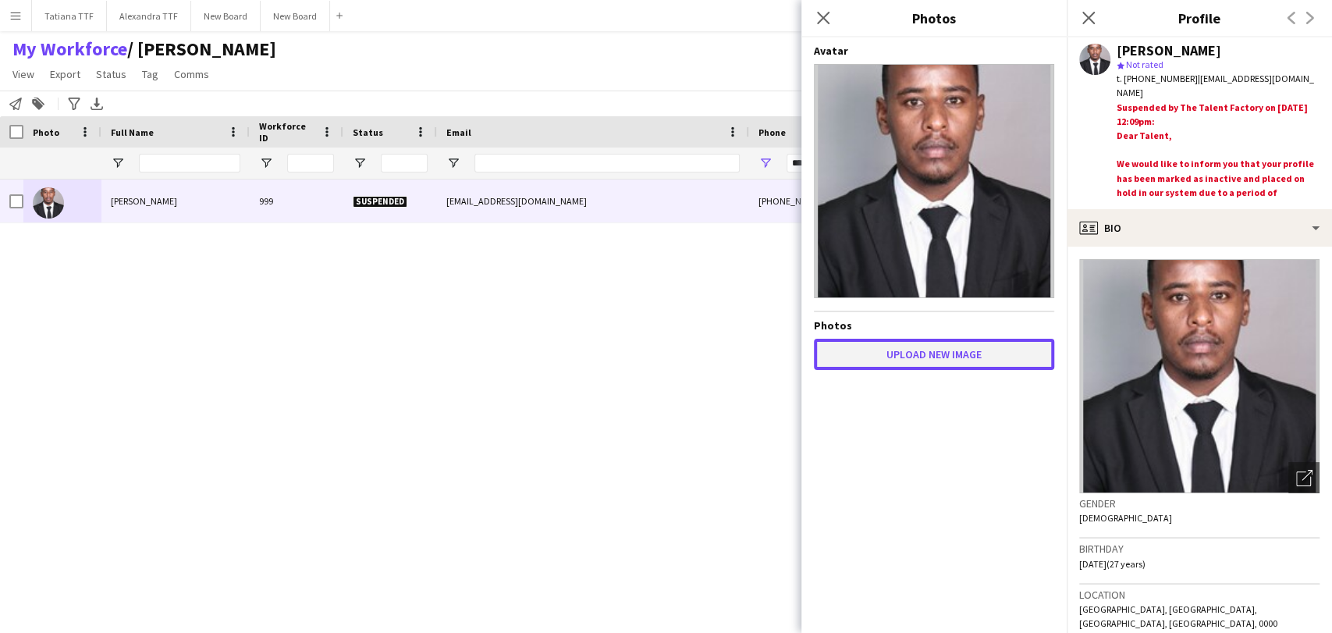
click at [943, 355] on button "Upload new image" at bounding box center [934, 354] width 240 height 31
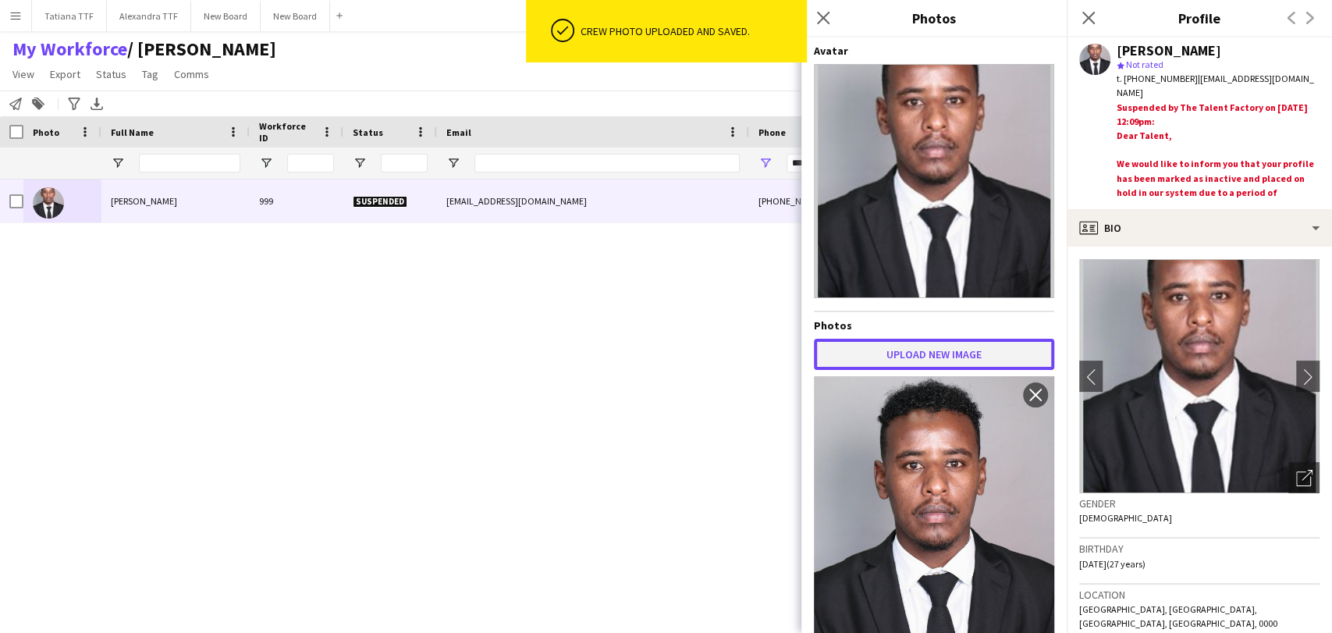
click at [928, 351] on button "Upload new image" at bounding box center [934, 354] width 240 height 31
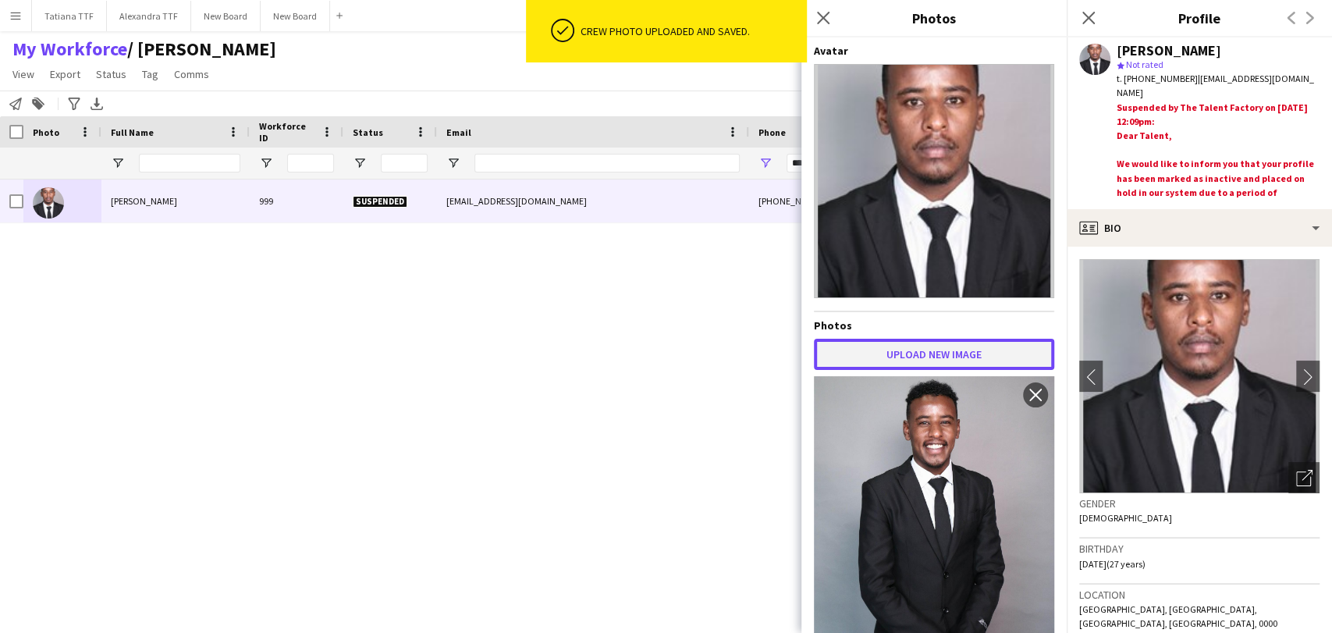
click at [906, 347] on button "Upload new image" at bounding box center [934, 354] width 240 height 31
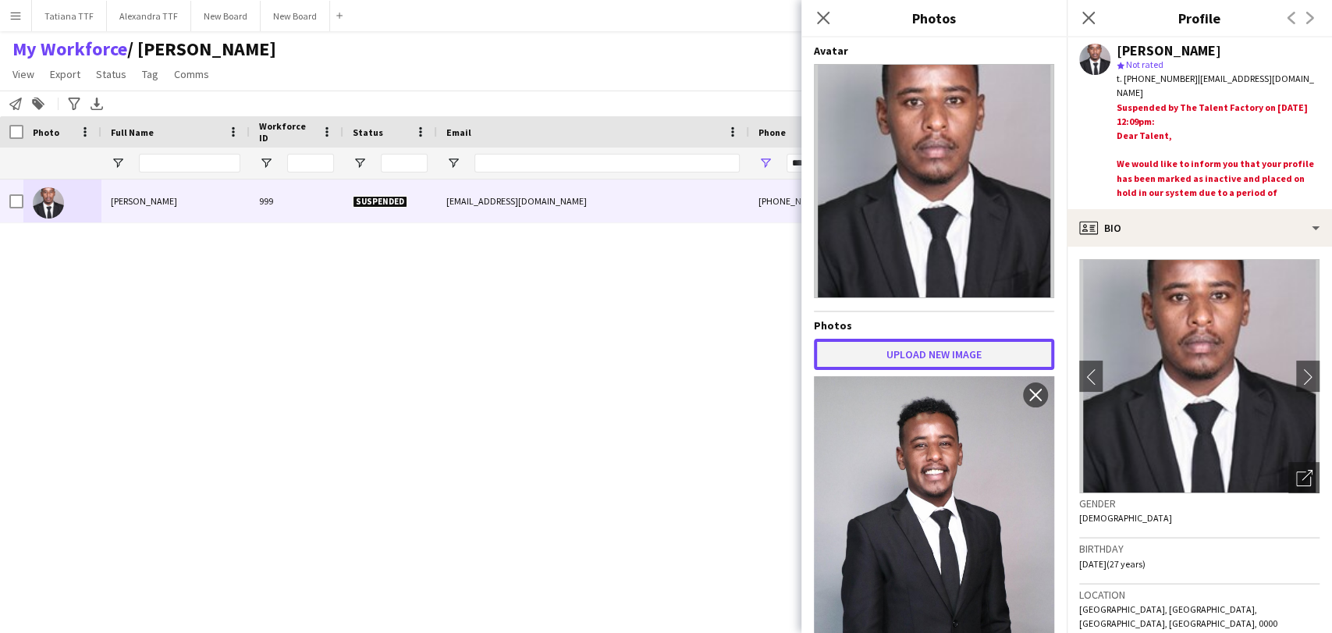
click at [918, 356] on button "Upload new image" at bounding box center [934, 354] width 240 height 31
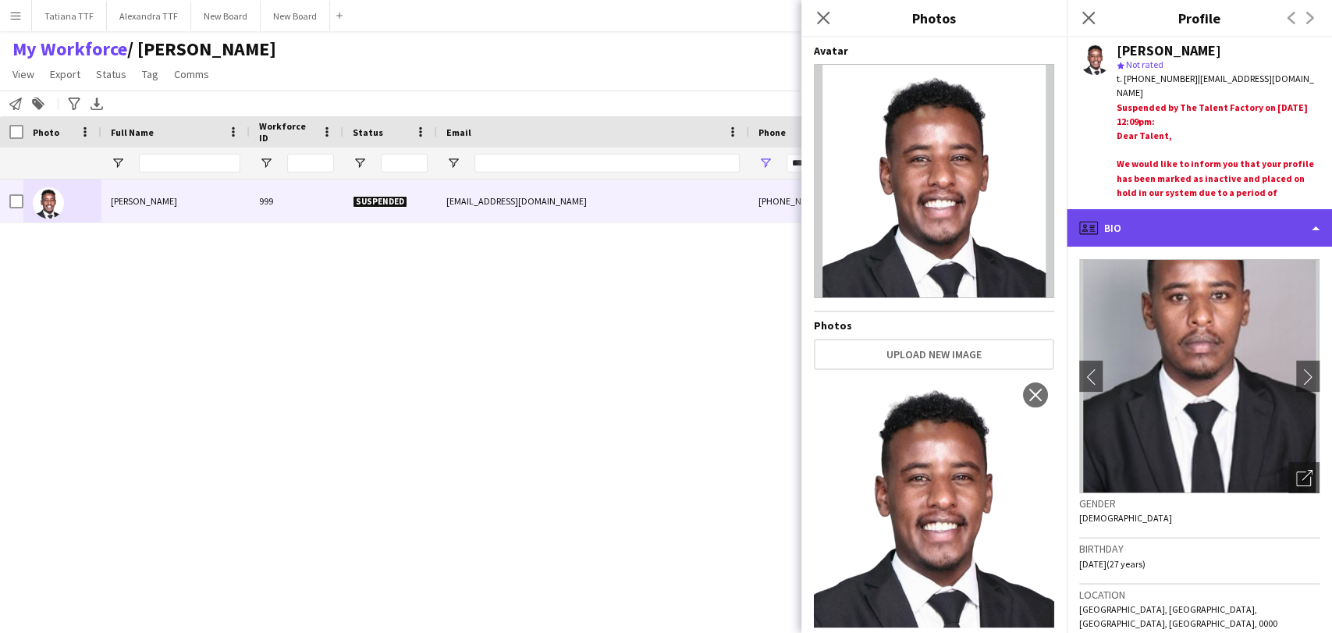
click at [1149, 231] on div "profile Bio" at bounding box center [1198, 227] width 265 height 37
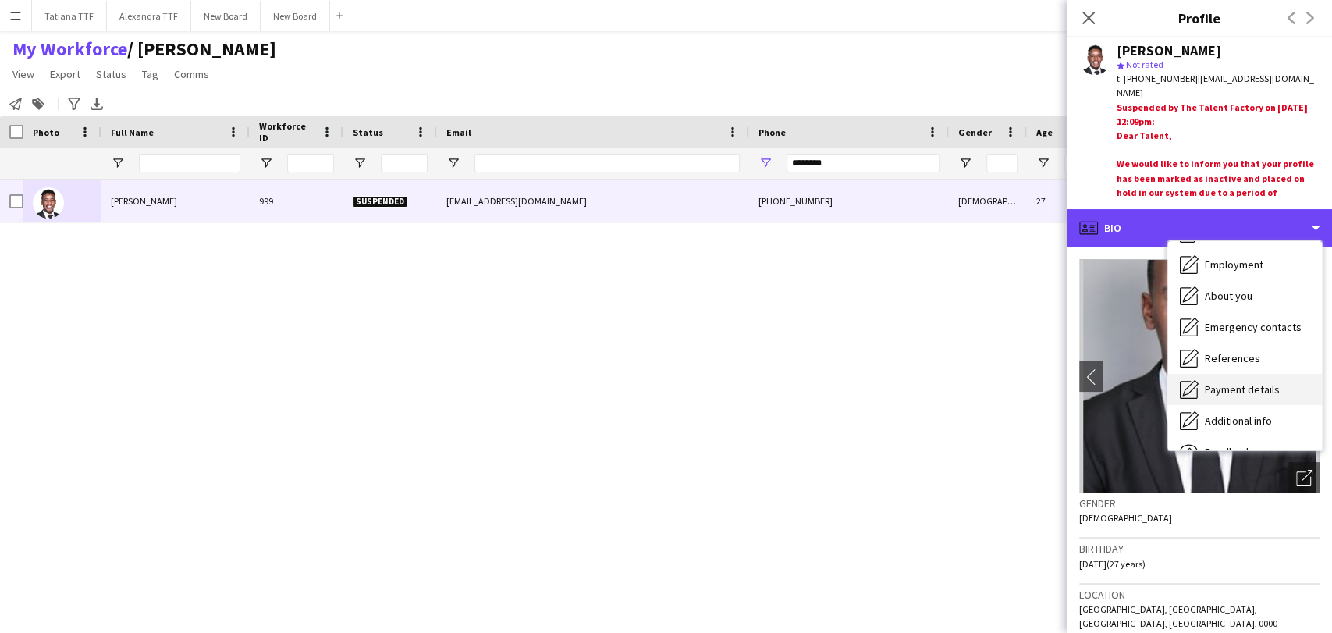
scroll to position [115, 0]
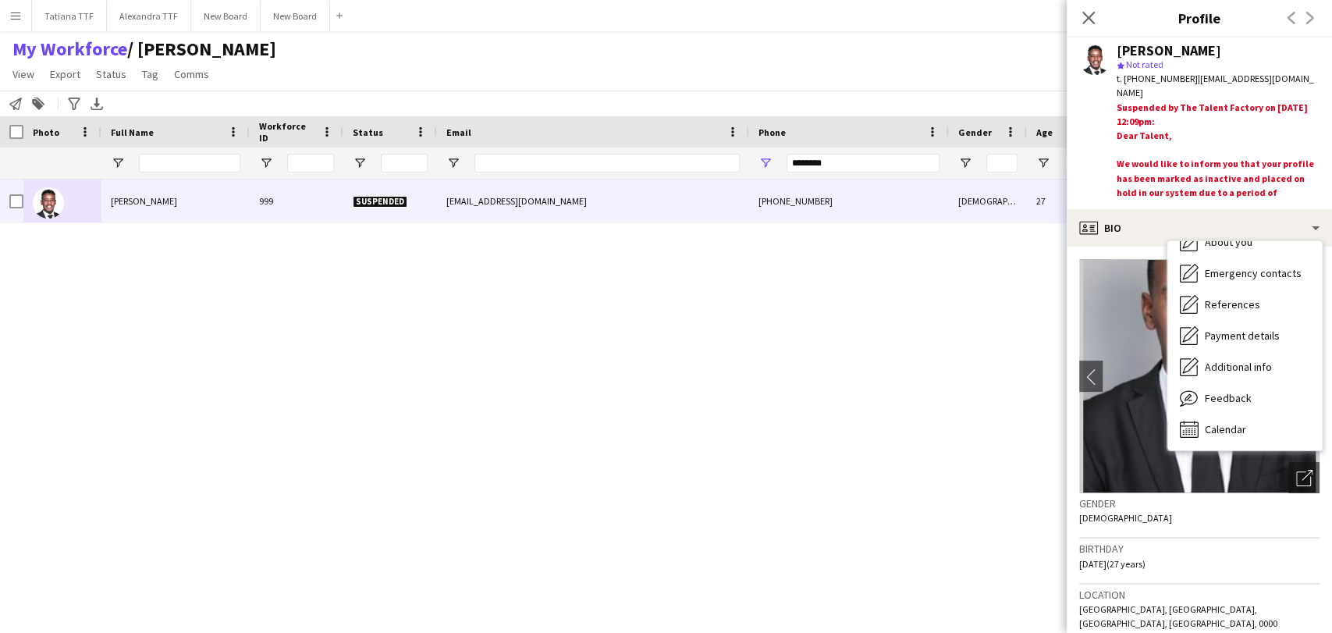
click at [635, 353] on div "Mojahid lsmail 999 Suspended mojahiid2024@gmail.com +97477915332 Male 27 4'10" …" at bounding box center [642, 385] width 1285 height 413
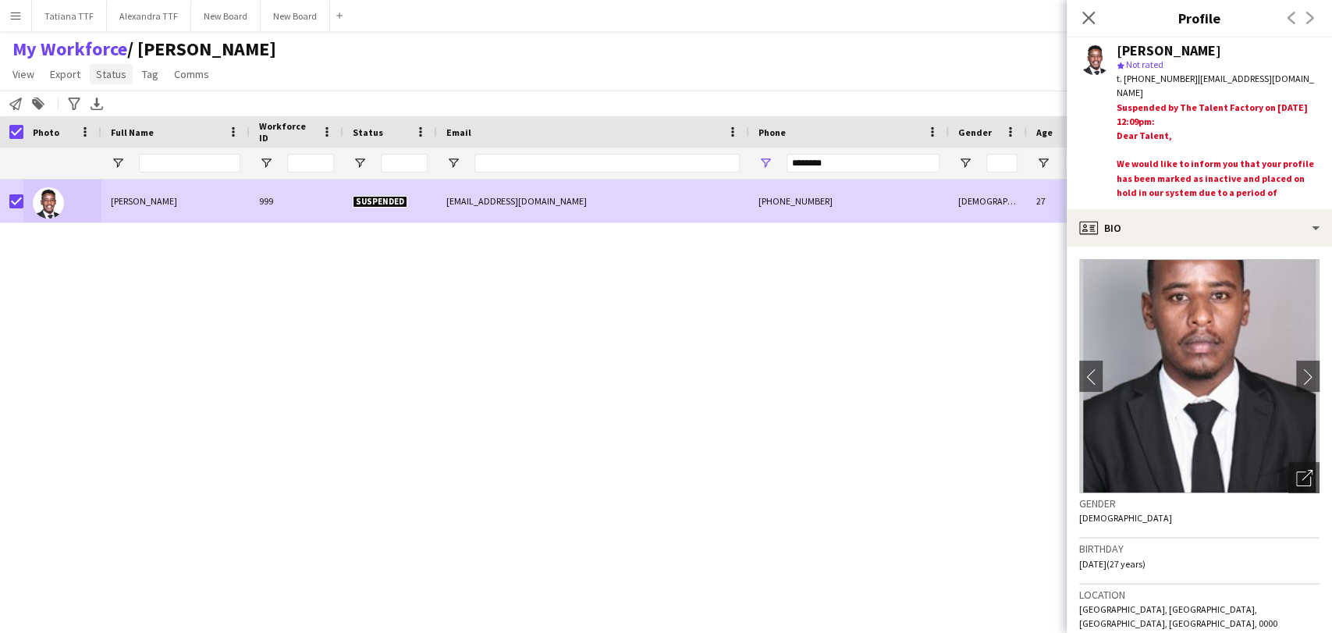
click at [105, 73] on span "Status" at bounding box center [111, 74] width 30 height 14
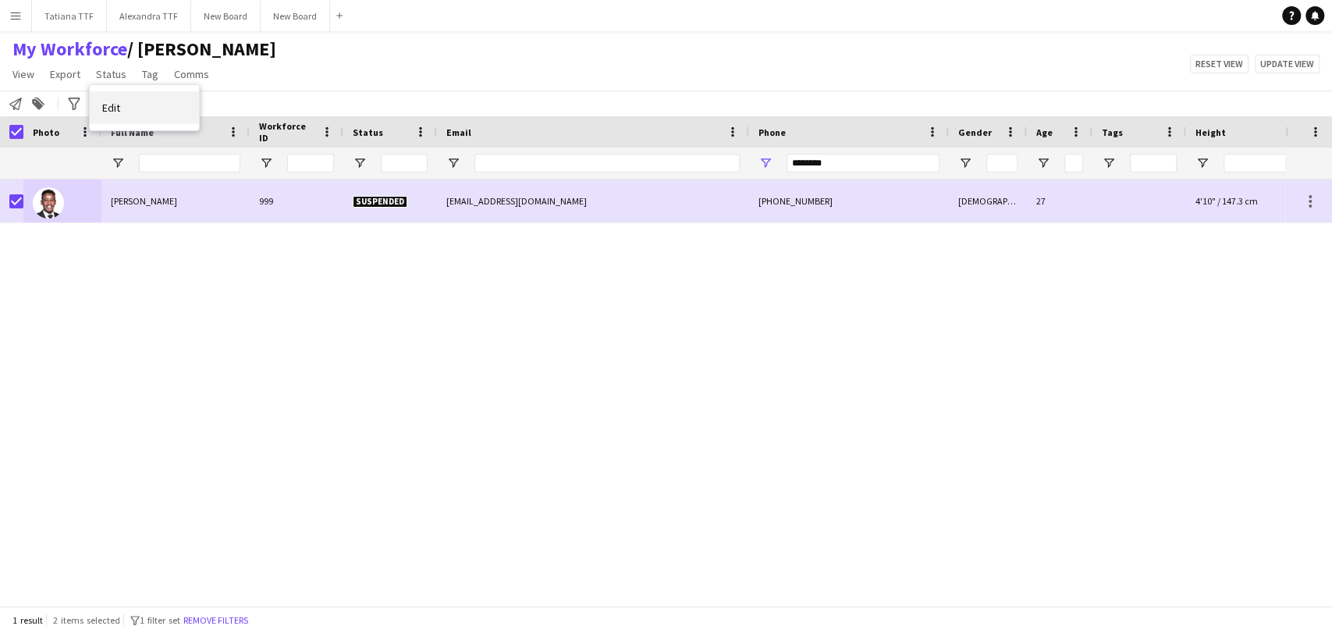
click at [114, 102] on span "Edit" at bounding box center [111, 108] width 18 height 14
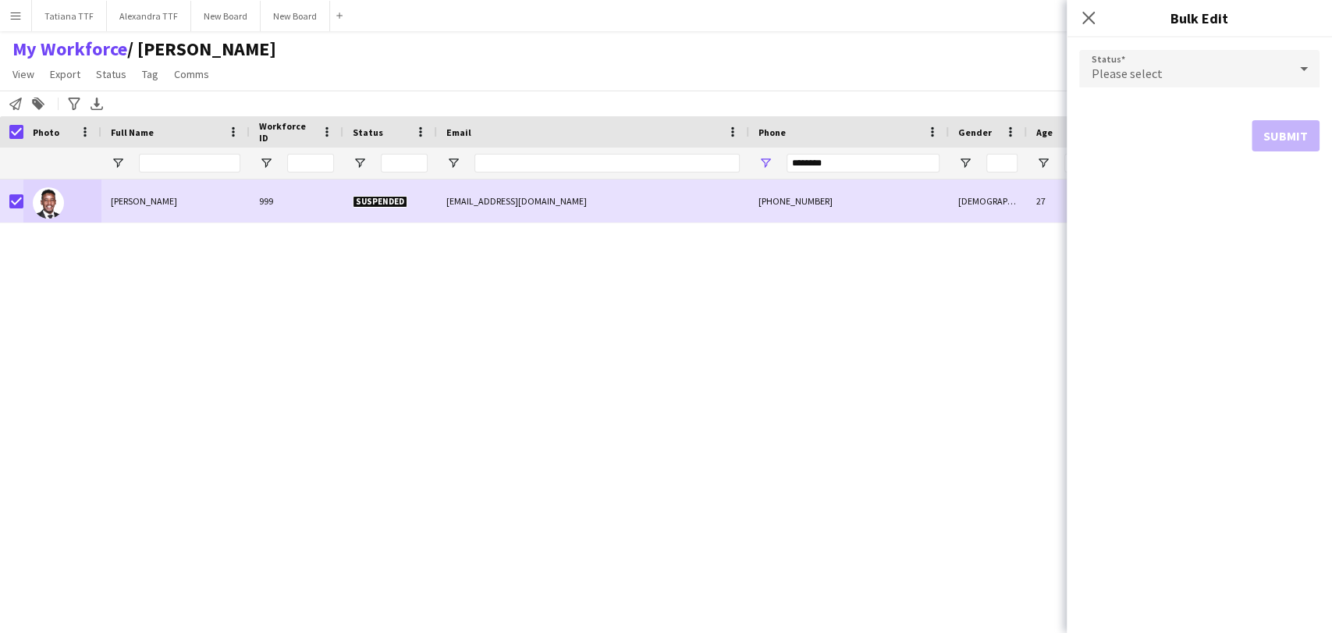
click at [1126, 72] on span "Please select" at bounding box center [1126, 74] width 71 height 16
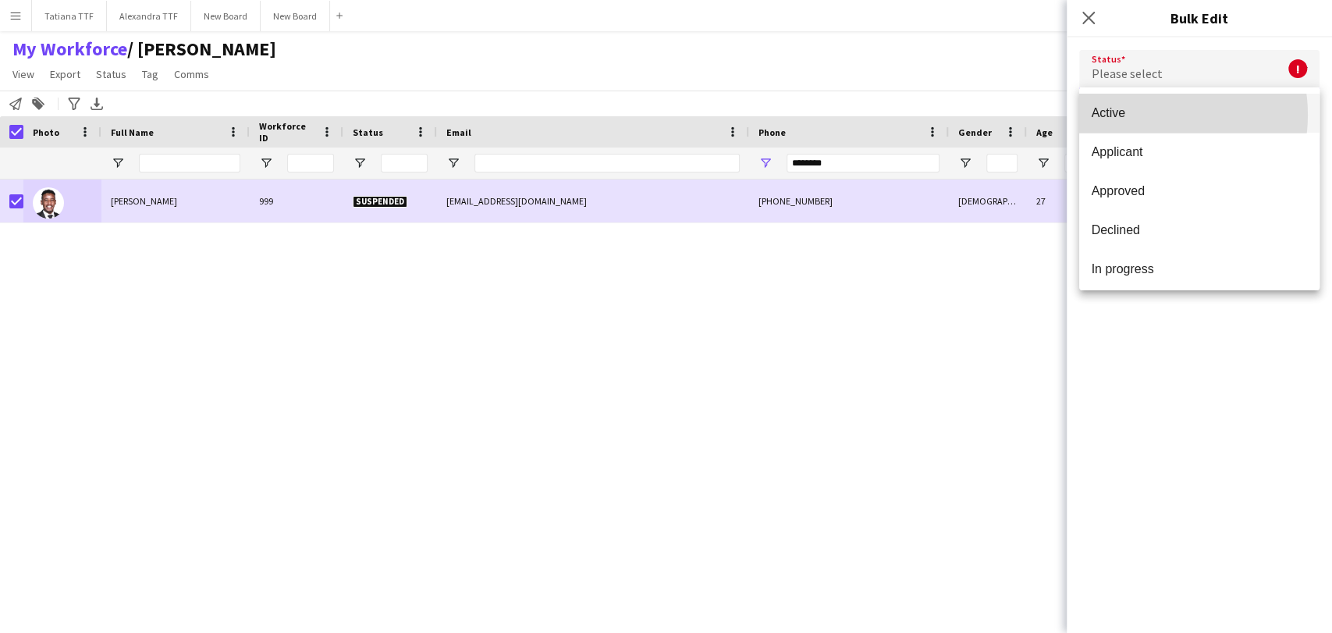
click at [1154, 115] on span "Active" at bounding box center [1198, 112] width 215 height 15
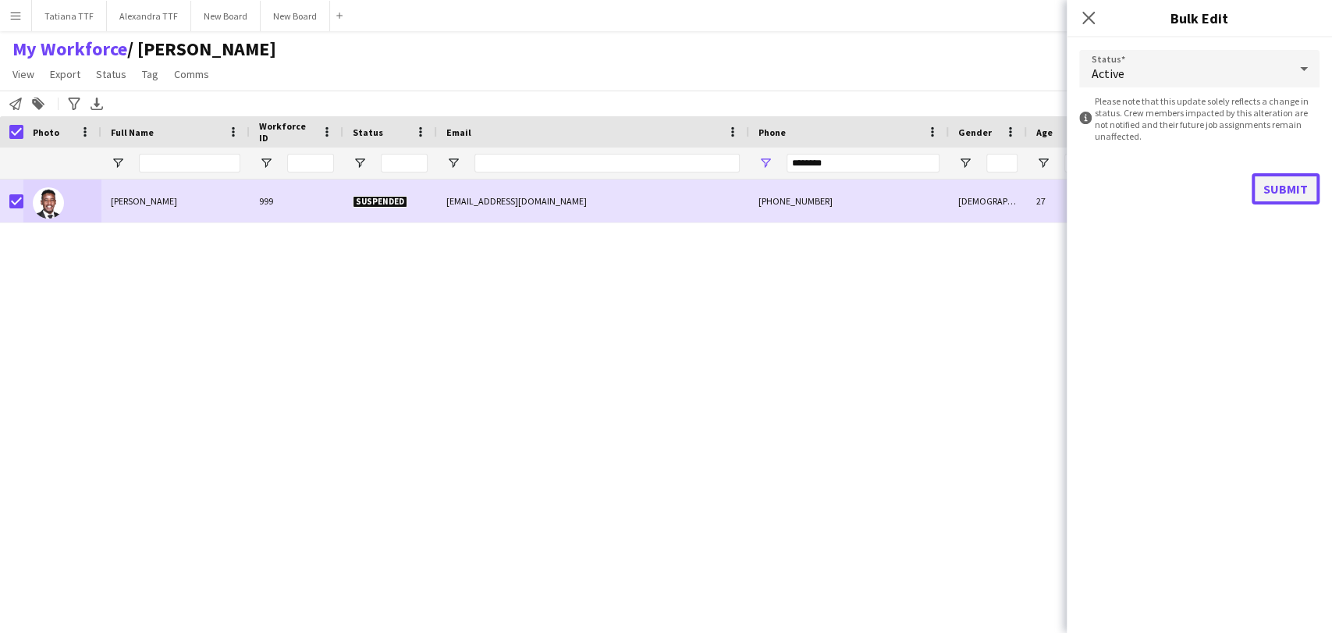
click at [1308, 176] on button "Submit" at bounding box center [1285, 188] width 68 height 31
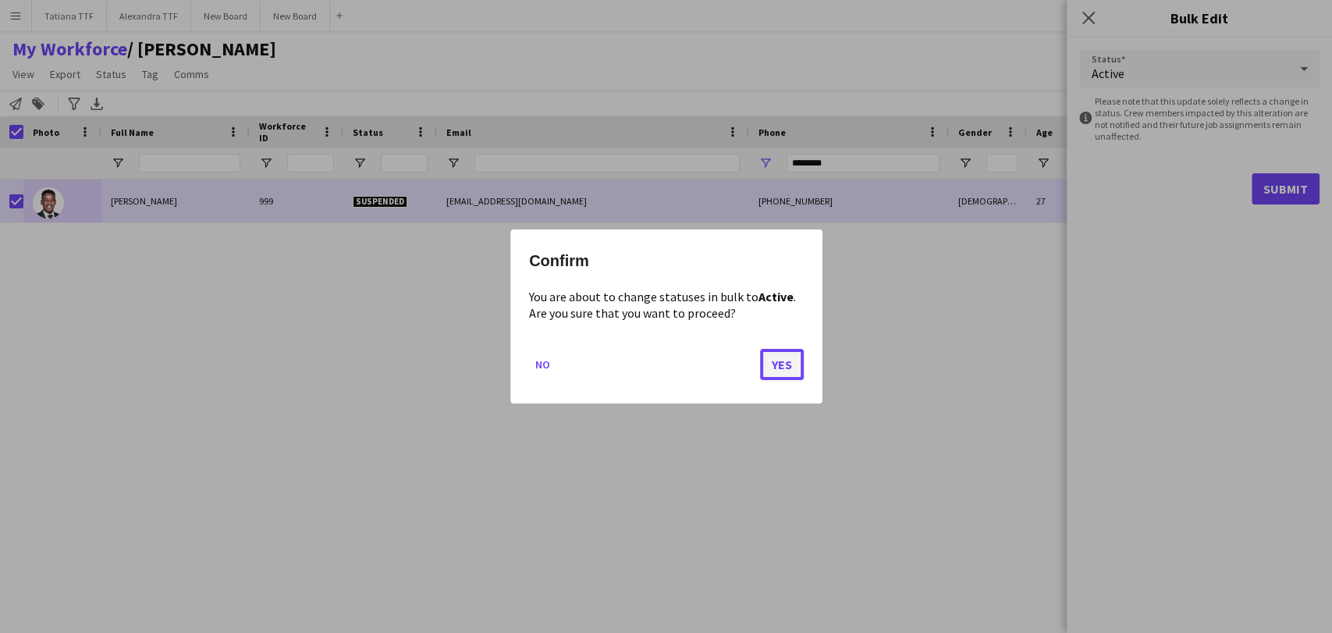
click at [776, 363] on button "Yes" at bounding box center [782, 364] width 44 height 31
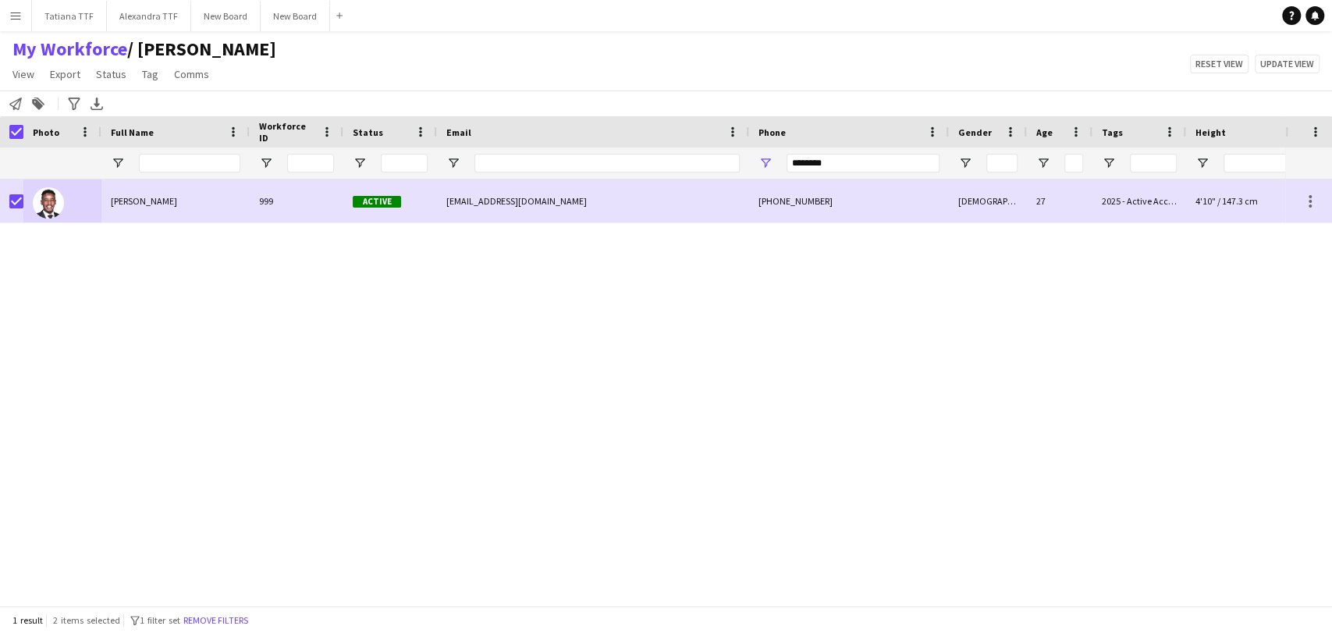
drag, startPoint x: 595, startPoint y: 51, endPoint x: 618, endPoint y: 47, distance: 23.0
click at [605, 51] on div "My Workforce / TATIANA View Views Default view Alexandra View April Live Force …" at bounding box center [666, 63] width 1332 height 53
